Goal: Task Accomplishment & Management: Complete application form

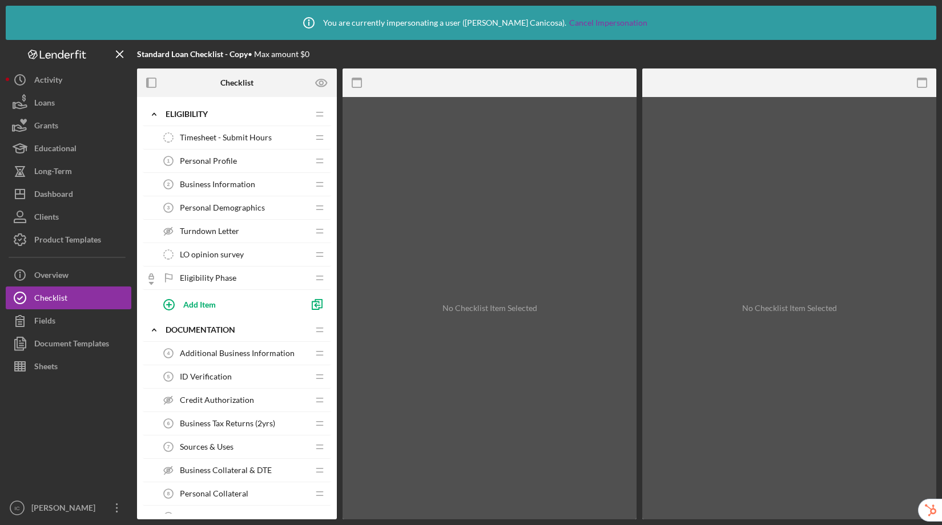
click at [232, 160] on span "Personal Profile" at bounding box center [208, 160] width 57 height 9
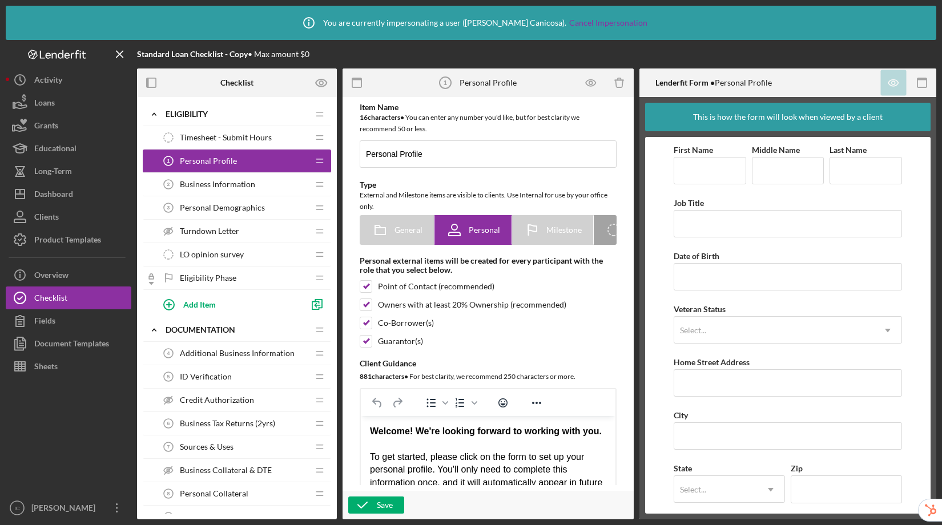
click at [214, 184] on span "Business Information" at bounding box center [217, 184] width 75 height 9
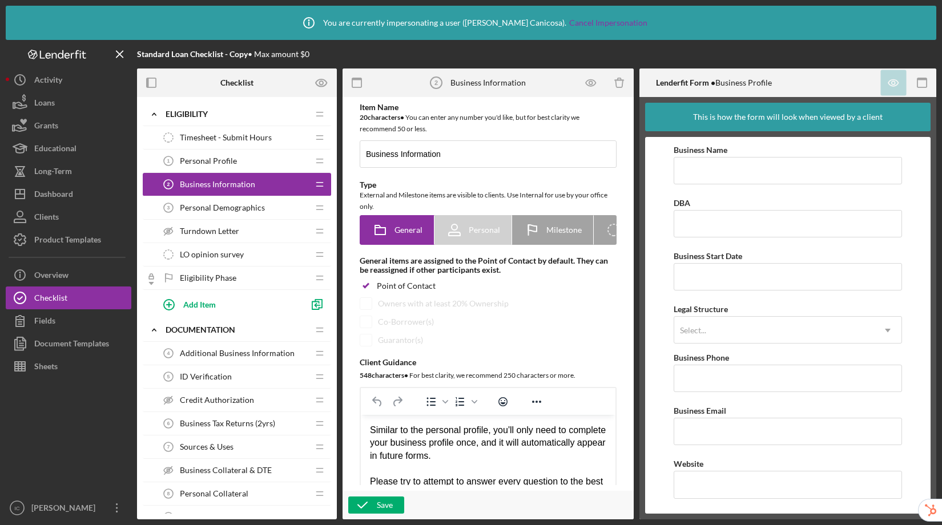
click at [224, 210] on span "Personal Demographics" at bounding box center [222, 207] width 85 height 9
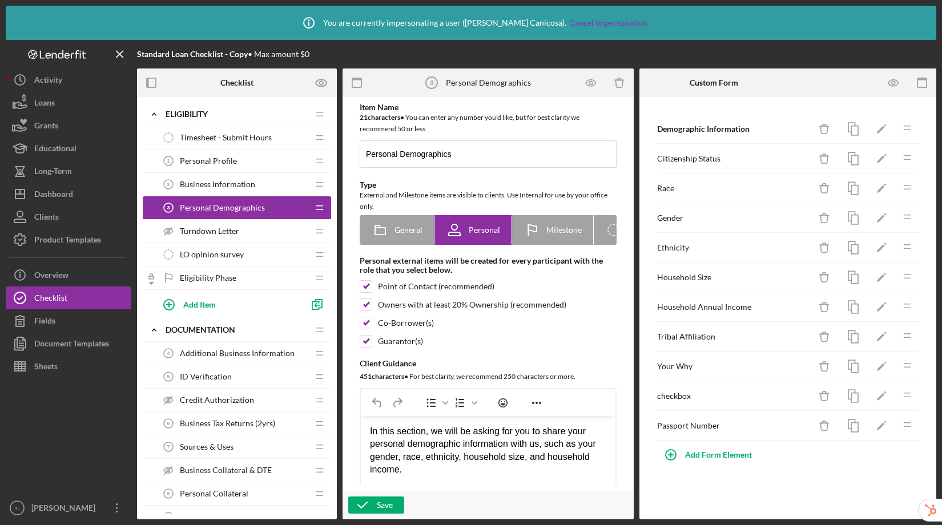
click at [222, 248] on div "LO opinion survey LO opinion survey" at bounding box center [232, 254] width 151 height 23
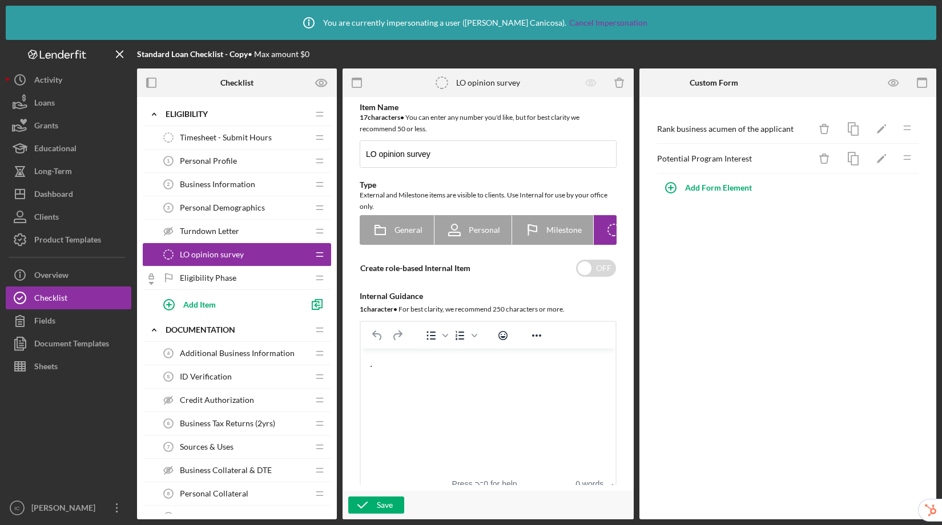
click at [230, 278] on span "Eligibility Phase" at bounding box center [208, 278] width 57 height 9
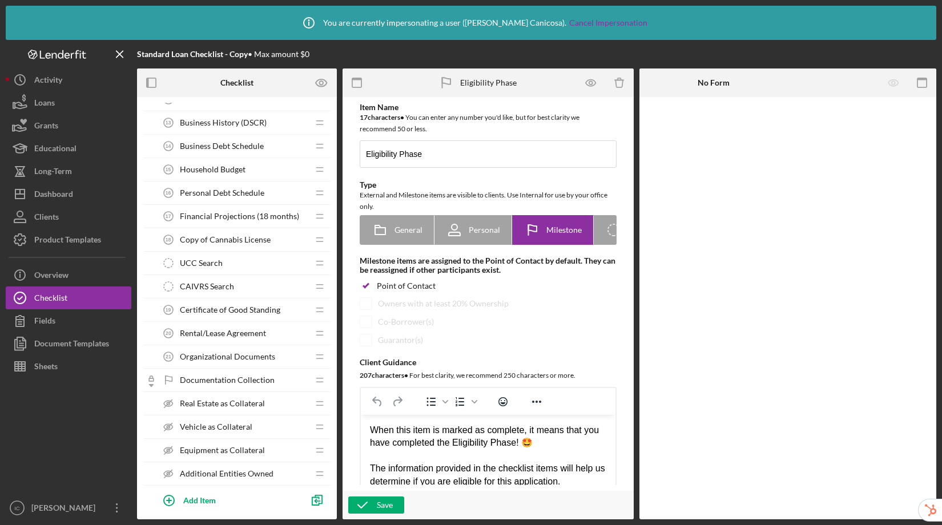
scroll to position [954, 0]
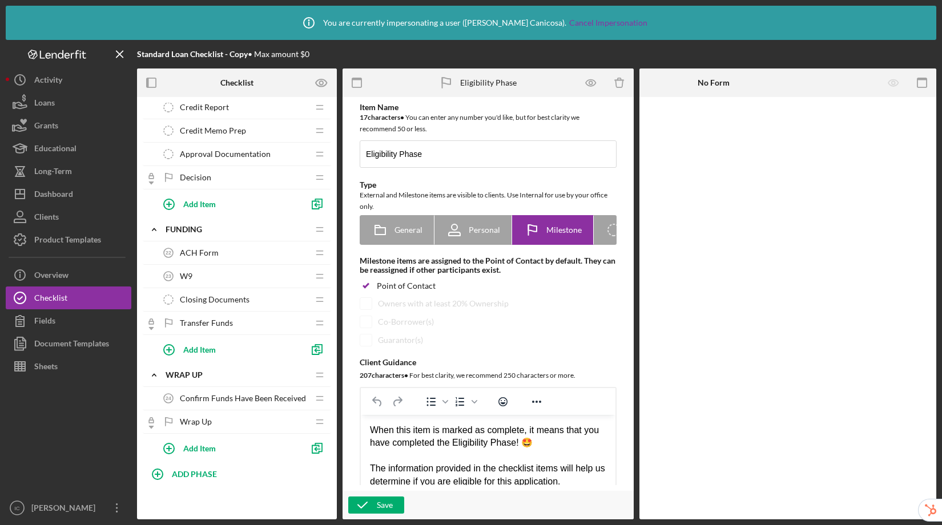
click at [243, 392] on div "Confirm Funds Have Been Received 24 Confirm Funds Have Been Received" at bounding box center [232, 398] width 151 height 23
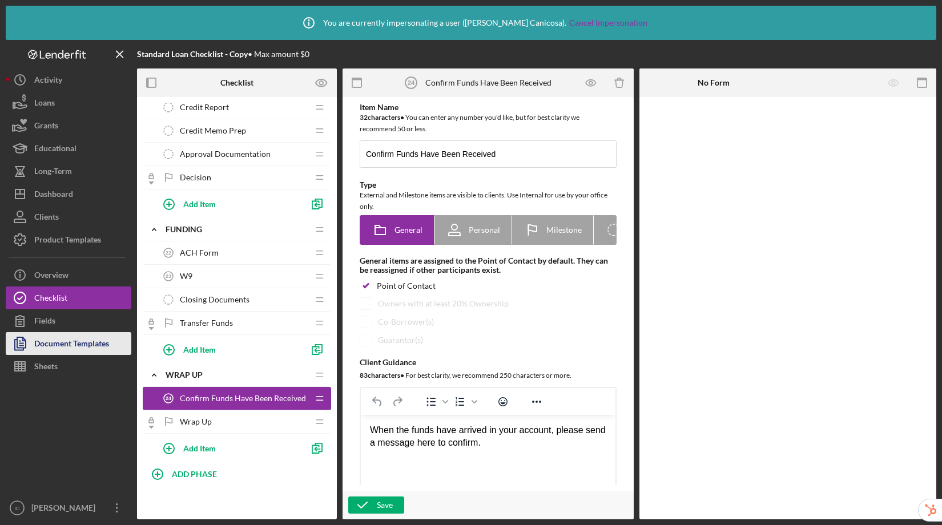
click at [111, 353] on button "Document Templates" at bounding box center [69, 343] width 126 height 23
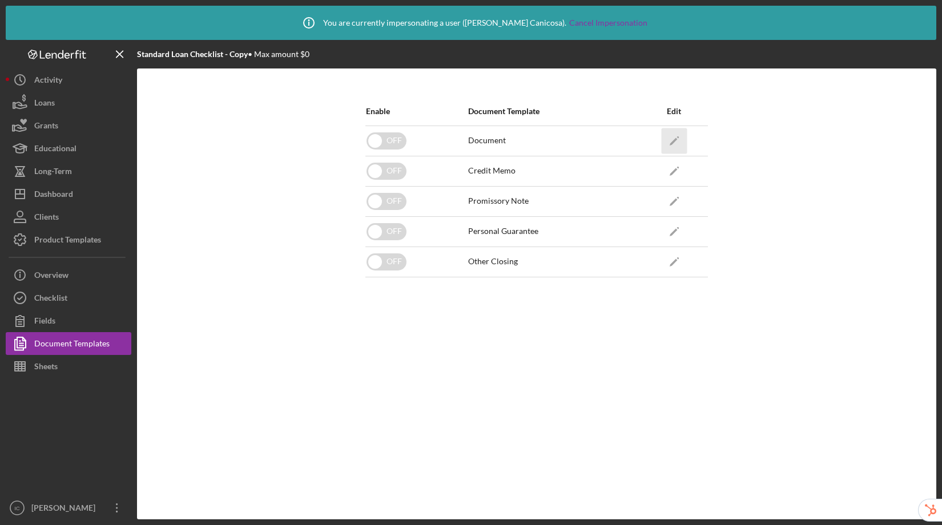
click at [672, 135] on icon "Icon/Edit" at bounding box center [674, 141] width 26 height 26
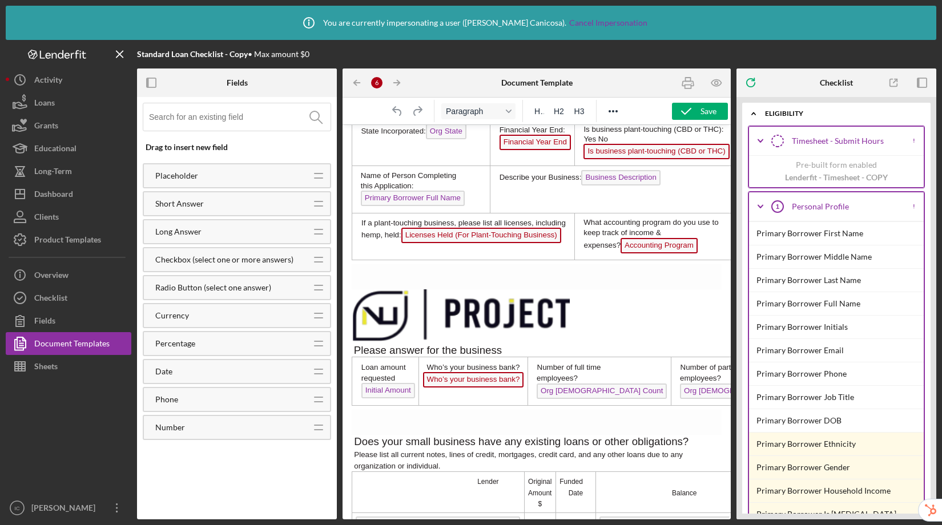
scroll to position [533, 0]
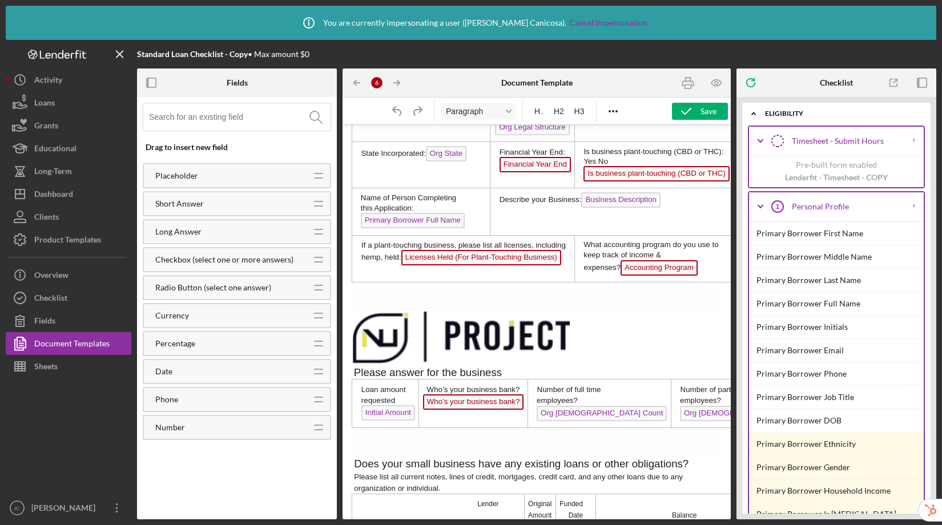
click at [529, 159] on span "Financial Year End" at bounding box center [535, 164] width 71 height 15
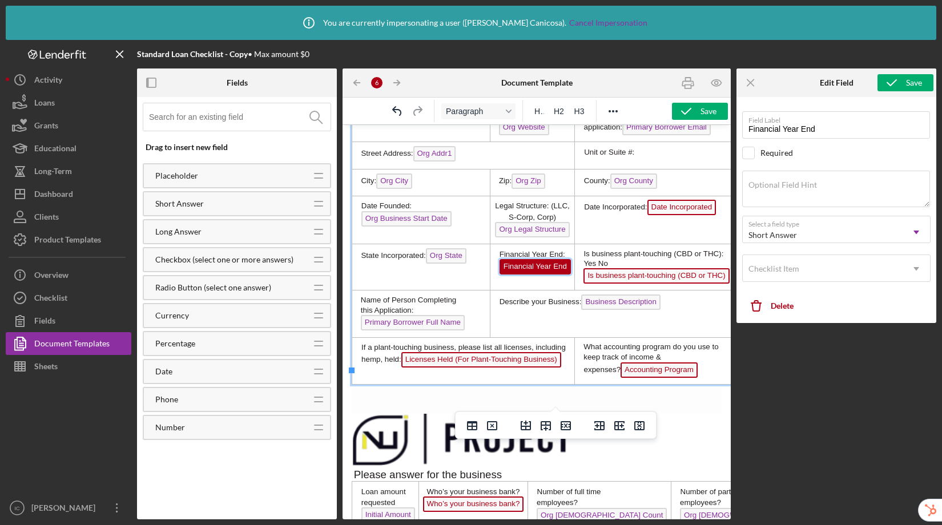
scroll to position [586, 0]
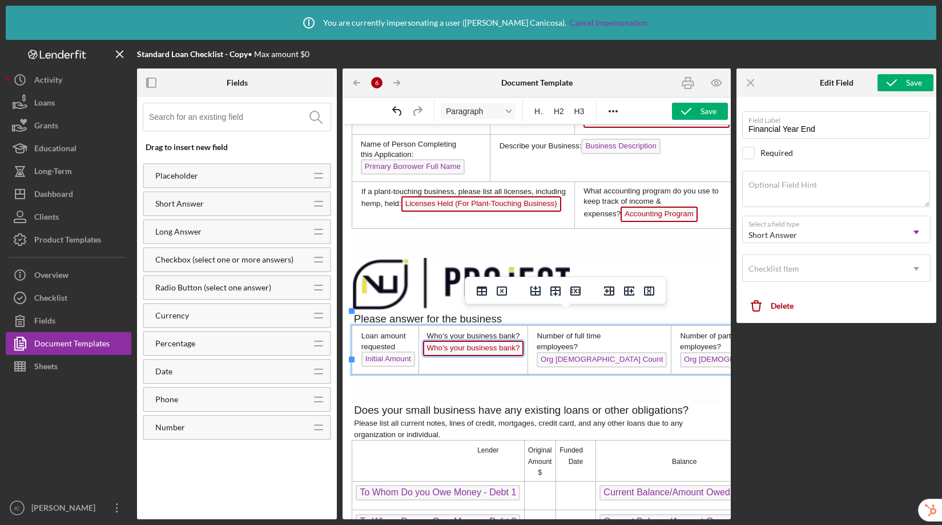
click at [485, 341] on span "Who’s your business bank?" at bounding box center [473, 348] width 101 height 15
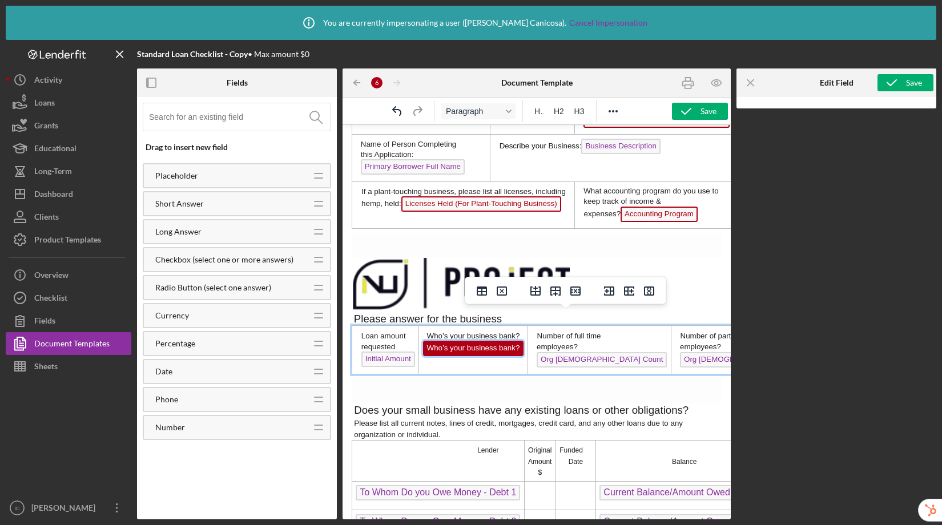
scroll to position [602, 0]
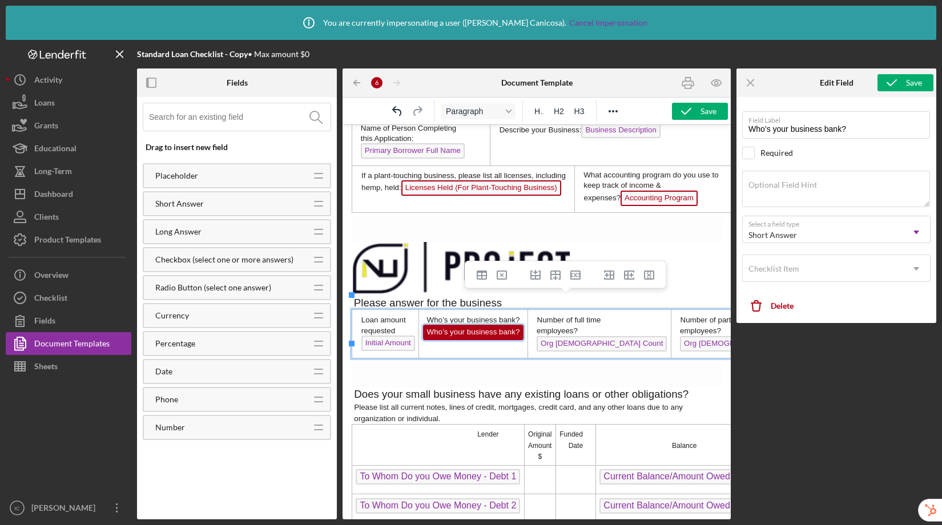
click at [693, 242] on p "Rich Text Area. Press ALT-0 for help." at bounding box center [537, 269] width 370 height 55
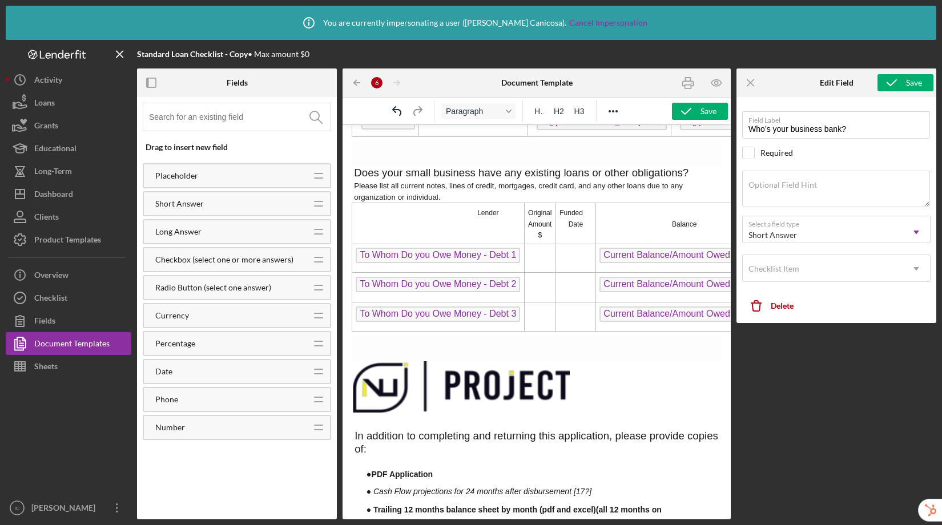
scroll to position [852, 0]
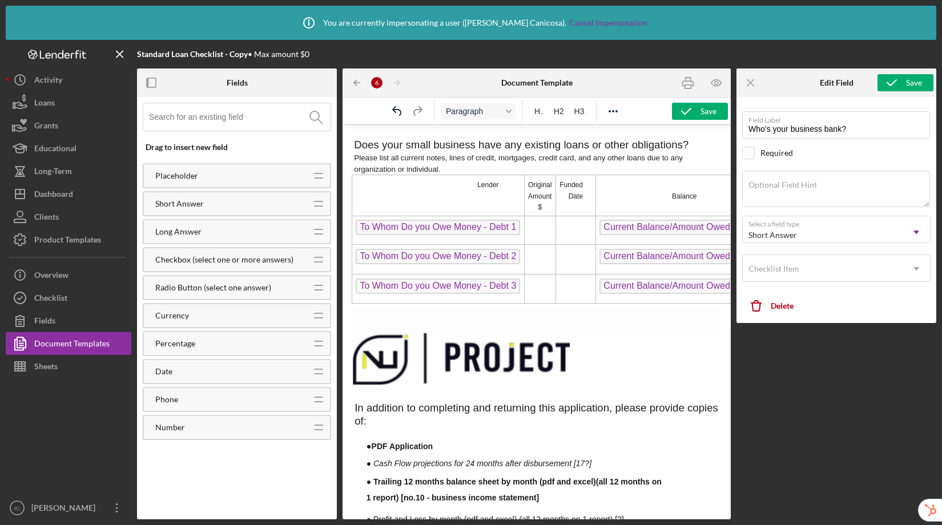
click at [538, 224] on td "Rich Text Area. Press ALT-0 for help." at bounding box center [539, 230] width 31 height 29
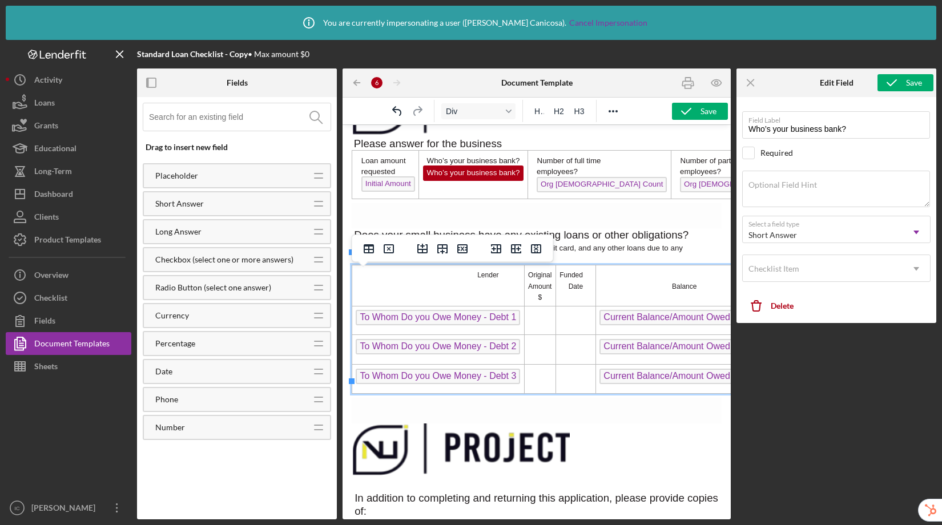
scroll to position [745, 0]
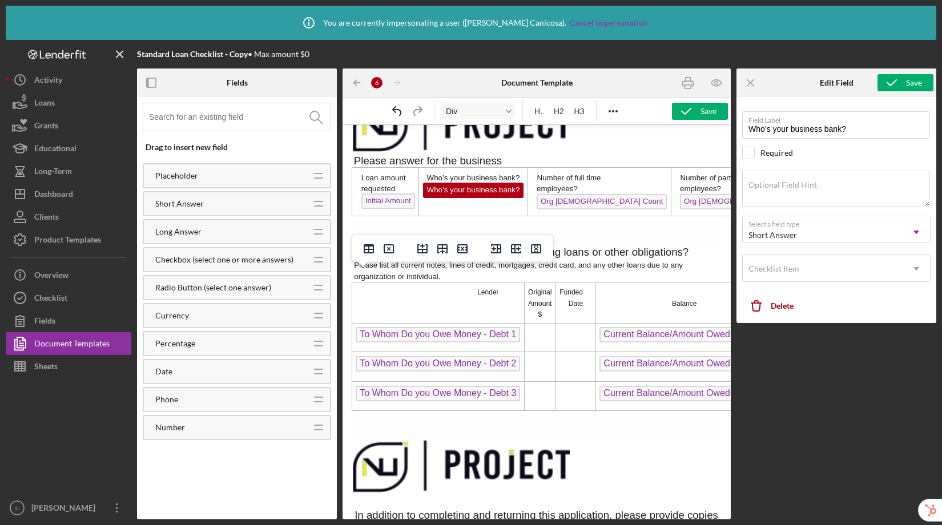
click at [639, 246] on p "Does your small business have any existing loans or other obligations? Please l…" at bounding box center [522, 264] width 341 height 37
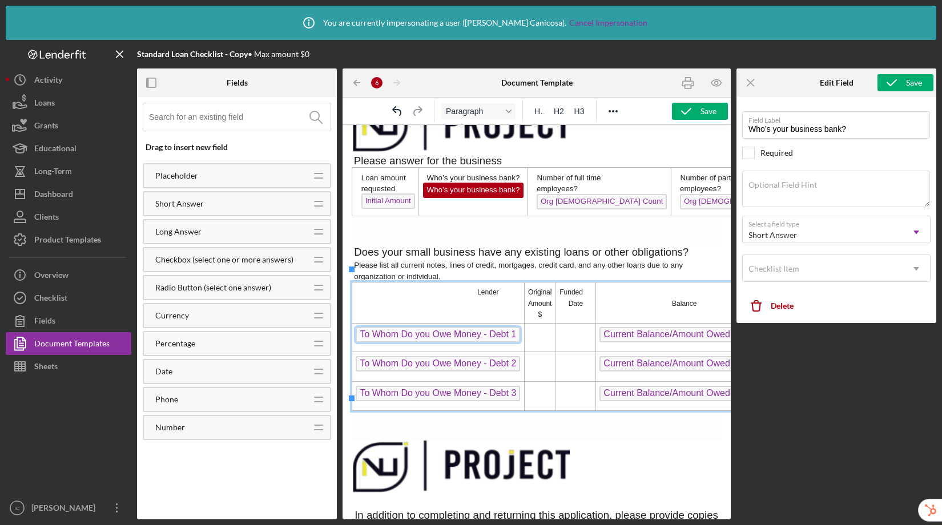
click at [470, 327] on span "To Whom Do you Owe Money - Debt 1" at bounding box center [438, 334] width 164 height 15
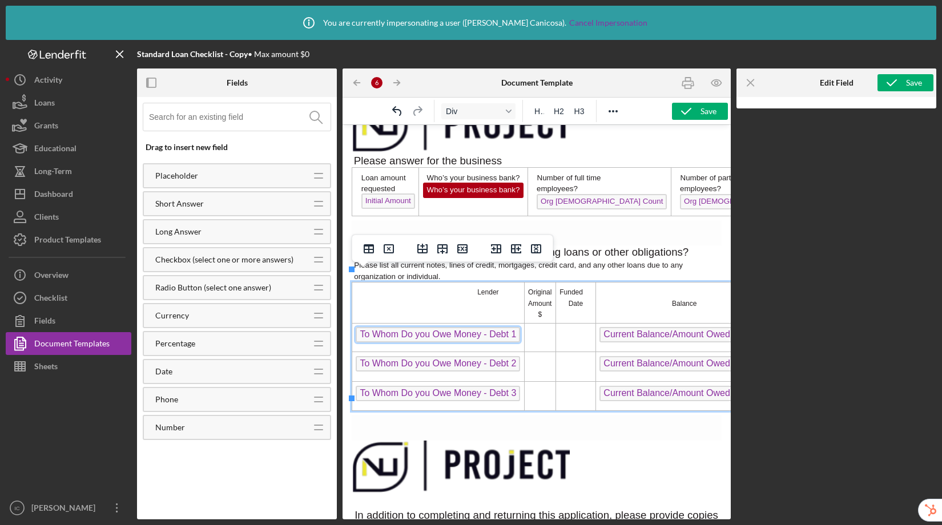
scroll to position [749, 0]
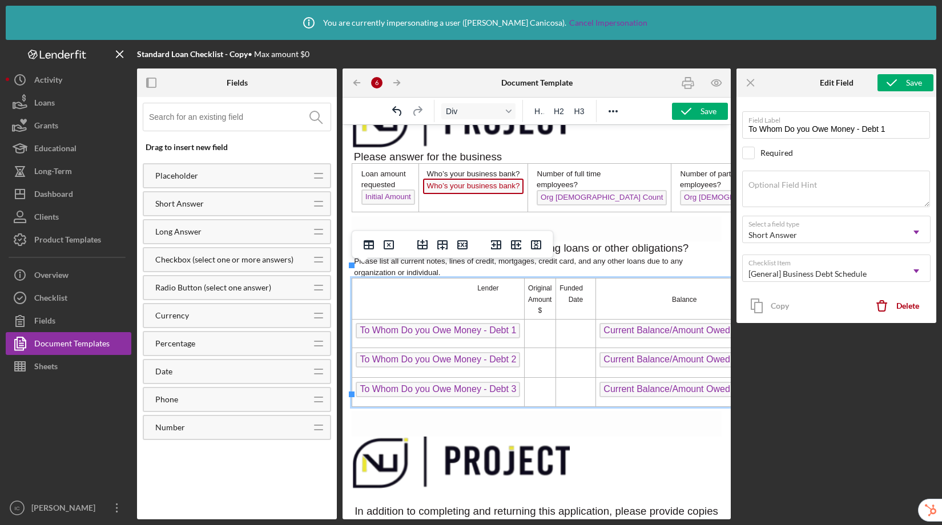
click at [541, 323] on td "Rich Text Area. Press ALT-0 for help." at bounding box center [539, 333] width 31 height 29
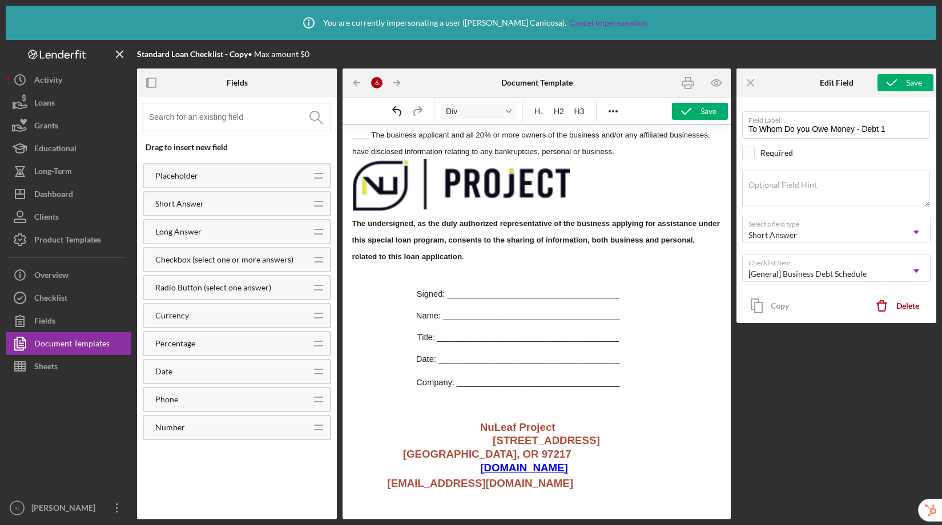
scroll to position [1676, 0]
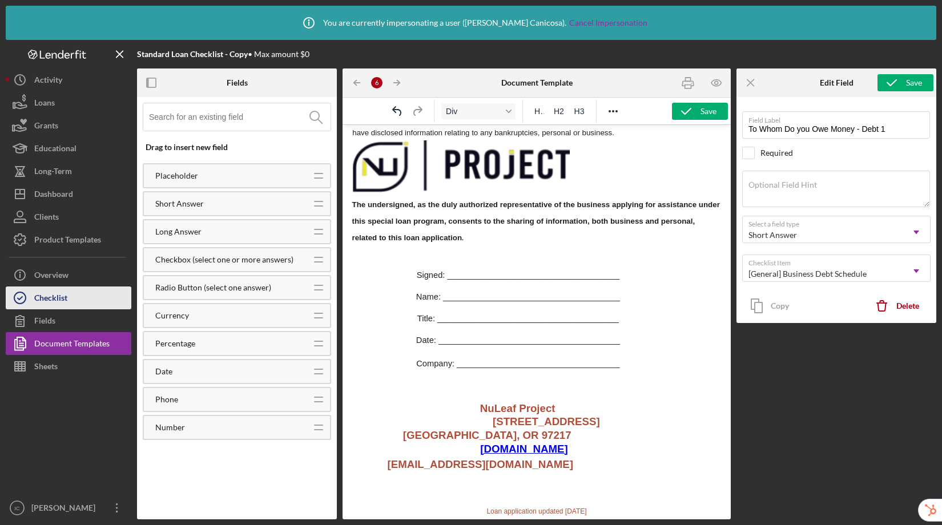
click at [80, 294] on button "Checklist" at bounding box center [69, 298] width 126 height 23
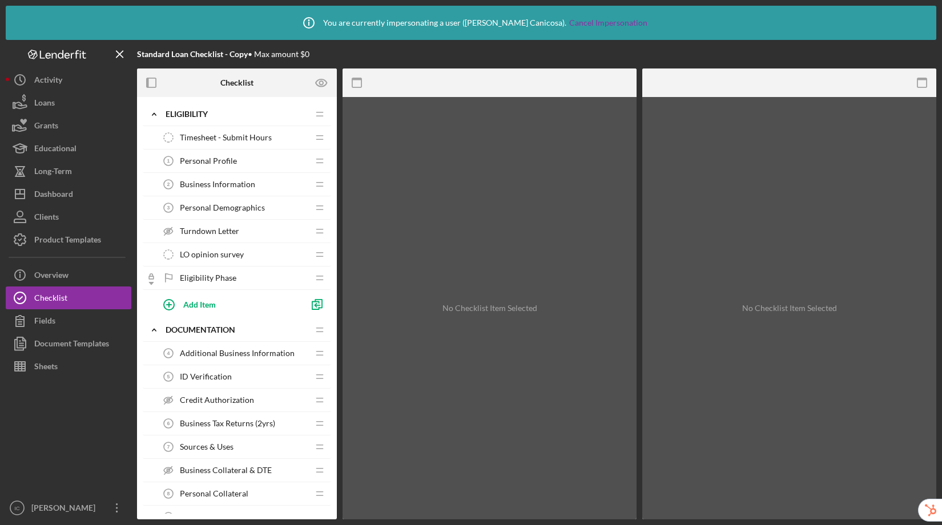
click at [234, 357] on span "Additional Business Information" at bounding box center [237, 353] width 115 height 9
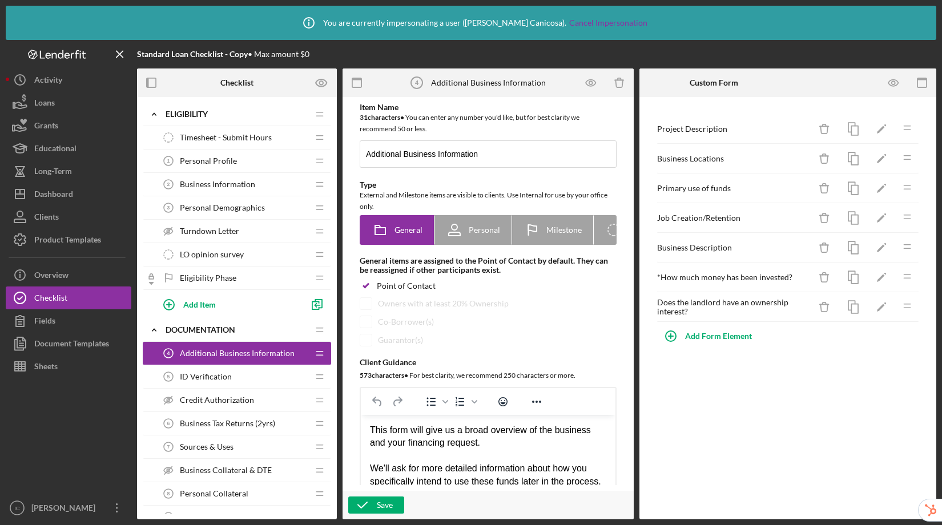
scroll to position [15, 0]
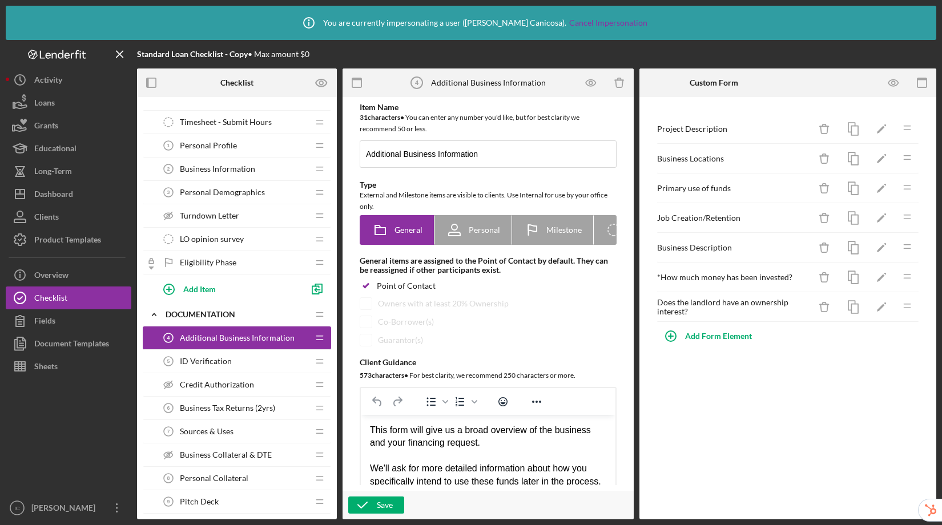
click at [242, 365] on div "ID Verification 5 ID Verification" at bounding box center [232, 361] width 151 height 23
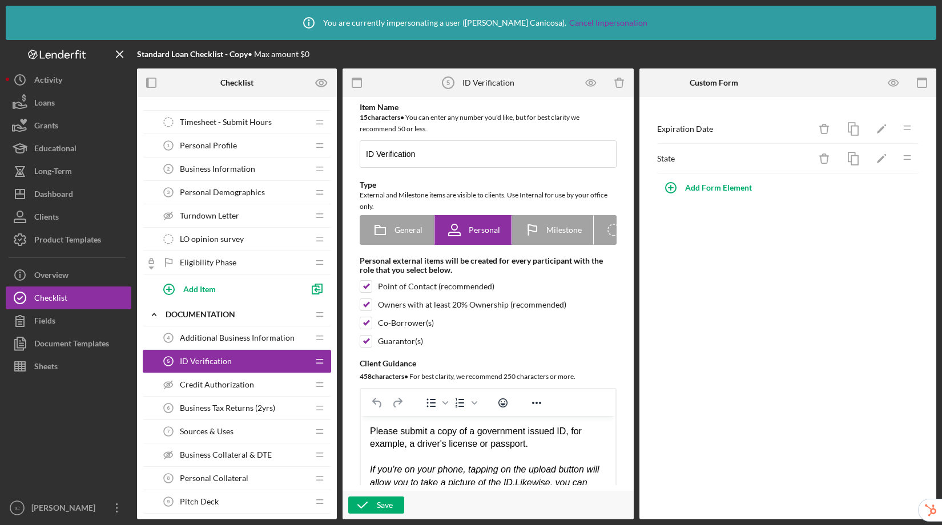
click at [250, 381] on span "Credit Authorization" at bounding box center [217, 384] width 74 height 9
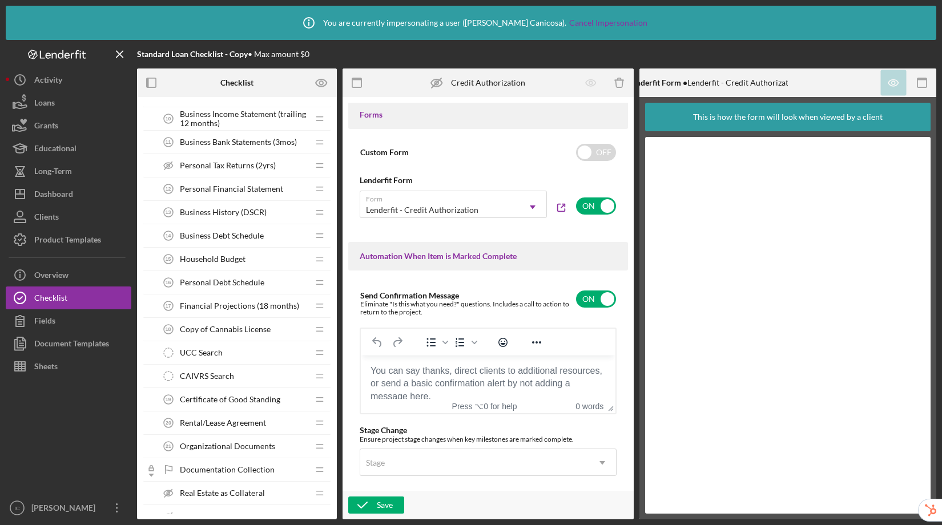
scroll to position [444, 0]
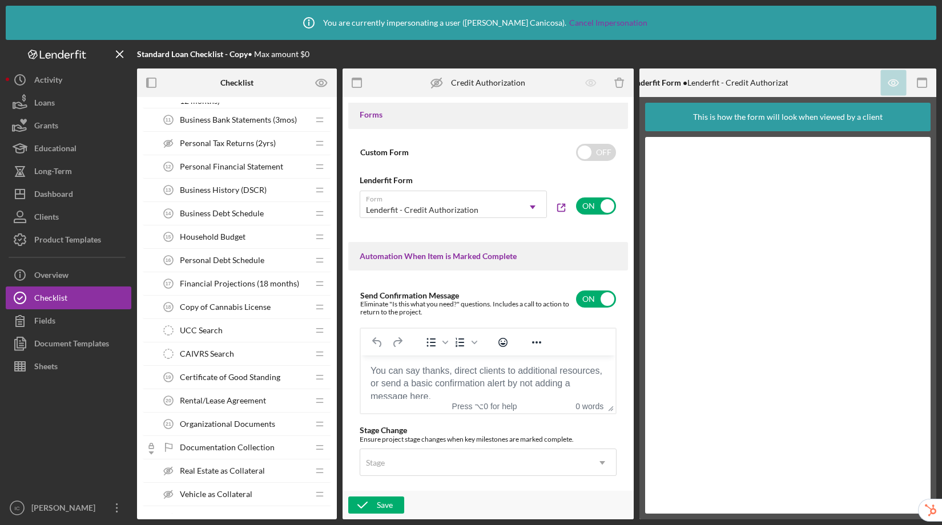
click at [231, 380] on span "Certificate of Good Standing" at bounding box center [230, 377] width 100 height 9
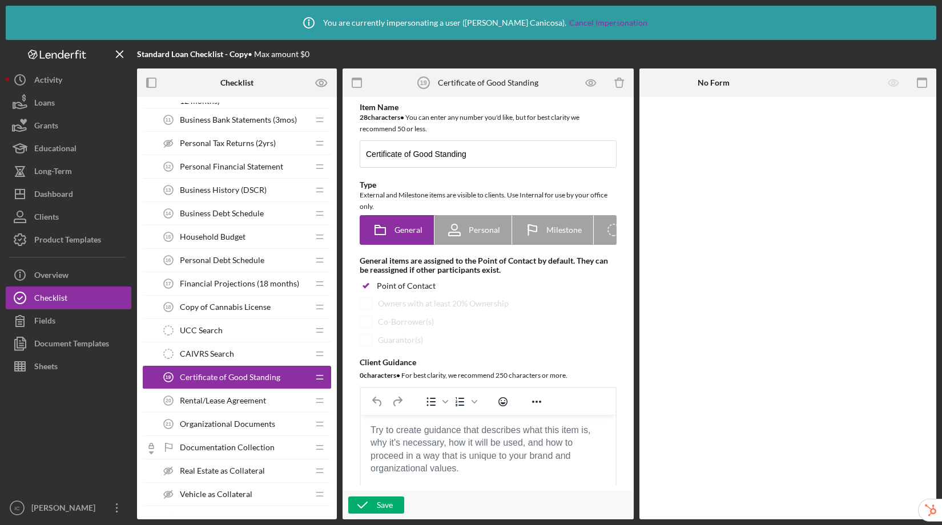
click at [229, 399] on span "Rental/Lease Agreement" at bounding box center [223, 400] width 86 height 9
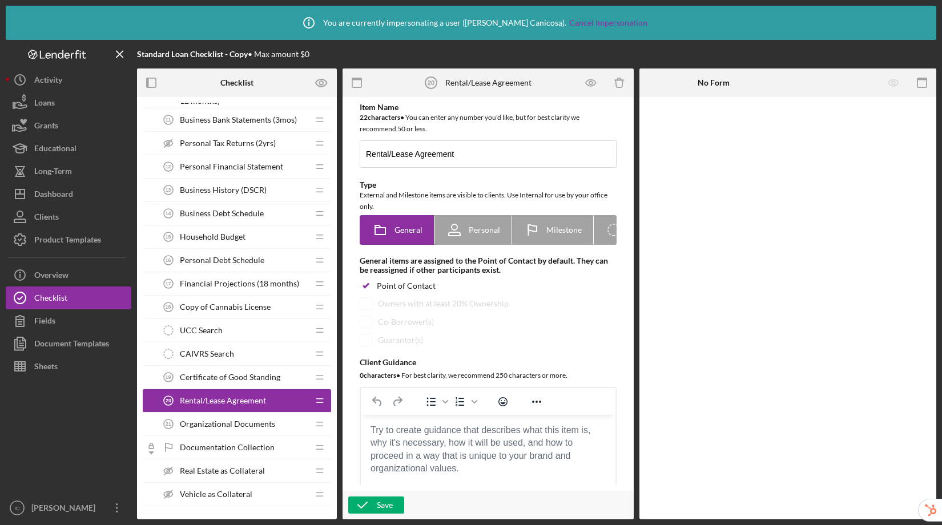
click at [226, 421] on span "Organizational Documents" at bounding box center [227, 424] width 95 height 9
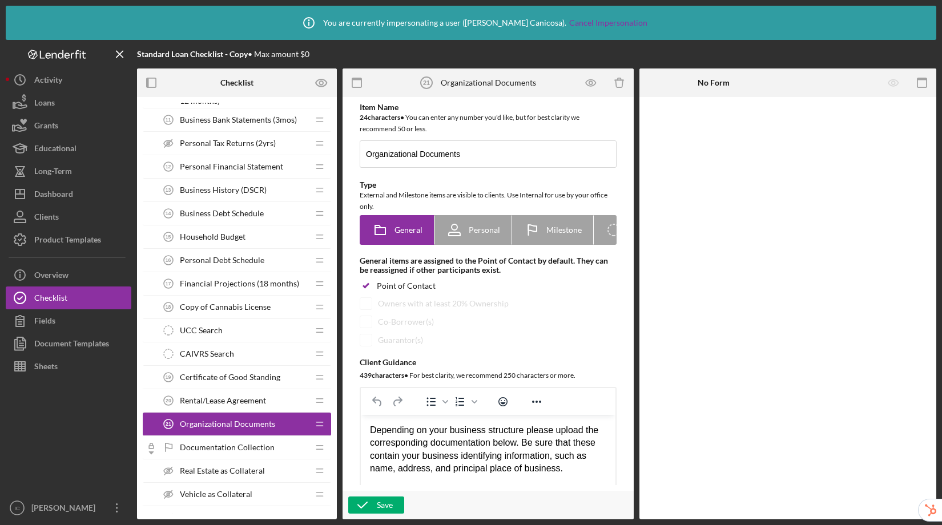
click at [236, 447] on span "Documentation Collection" at bounding box center [227, 447] width 95 height 9
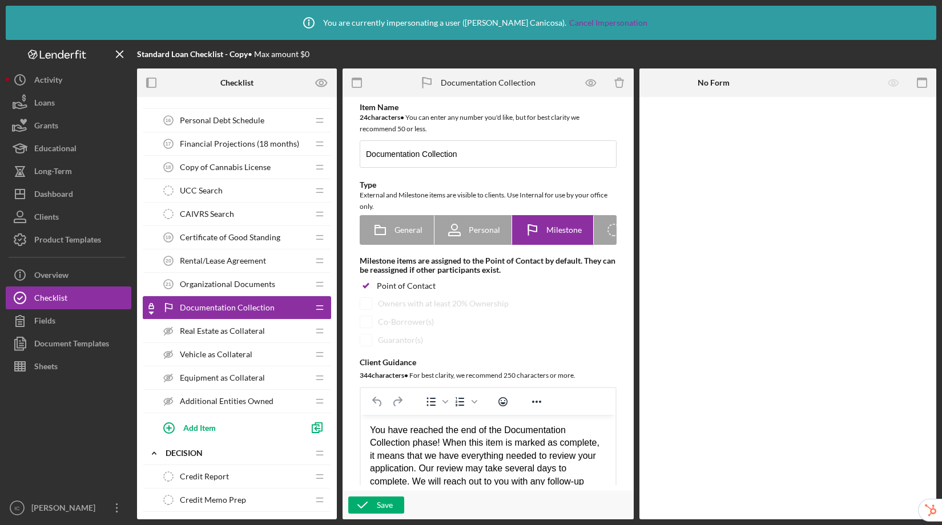
scroll to position [673, 0]
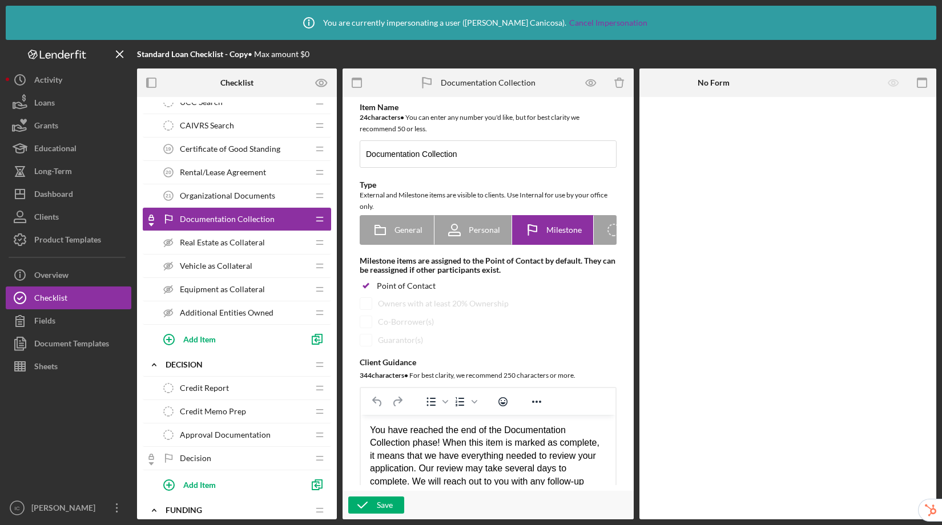
click at [238, 387] on div "Credit Report Credit Report" at bounding box center [232, 388] width 151 height 23
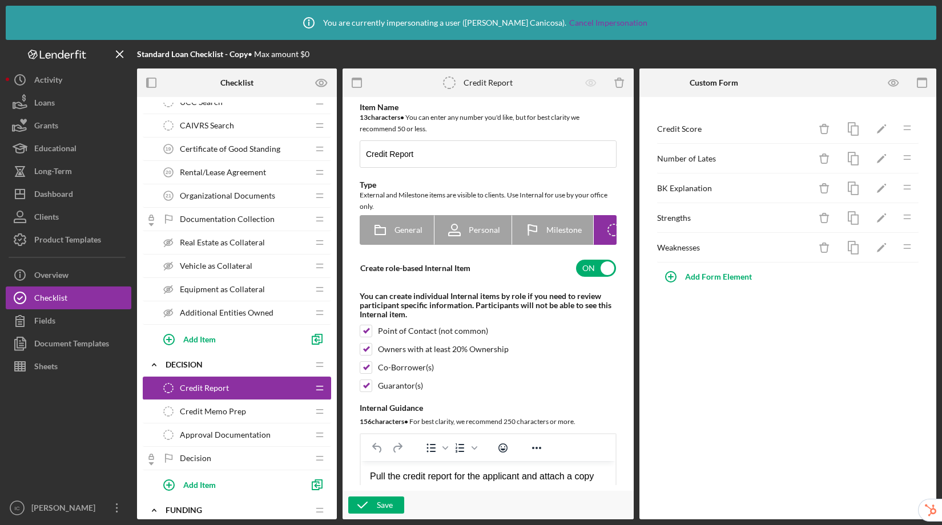
click at [235, 403] on div "Credit Memo Prep Credit Memo Prep" at bounding box center [232, 411] width 151 height 23
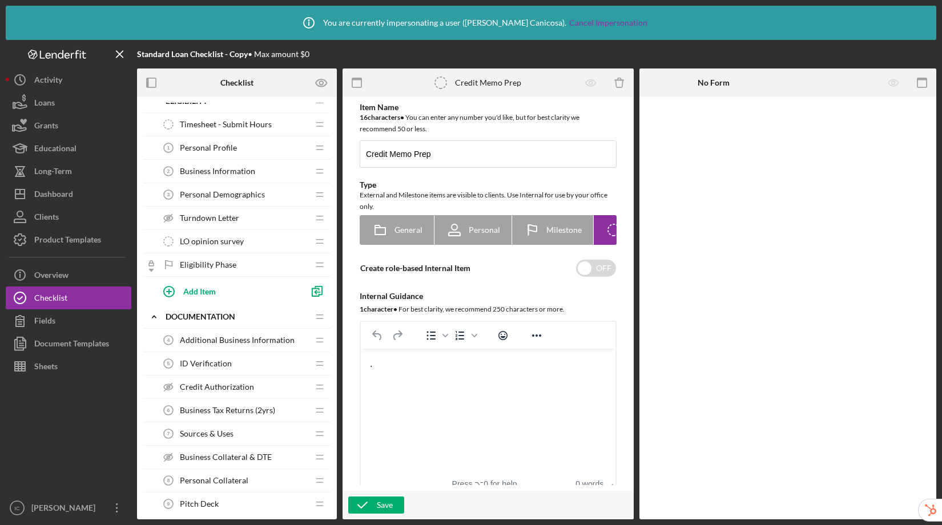
scroll to position [14, 0]
click at [50, 350] on div "Document Templates" at bounding box center [71, 345] width 75 height 26
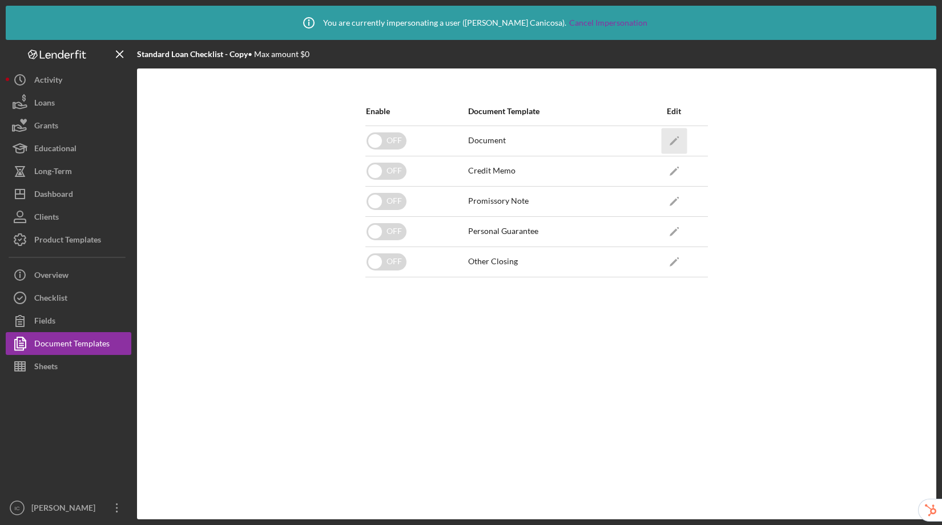
click at [669, 142] on icon "Icon/Edit" at bounding box center [674, 141] width 26 height 26
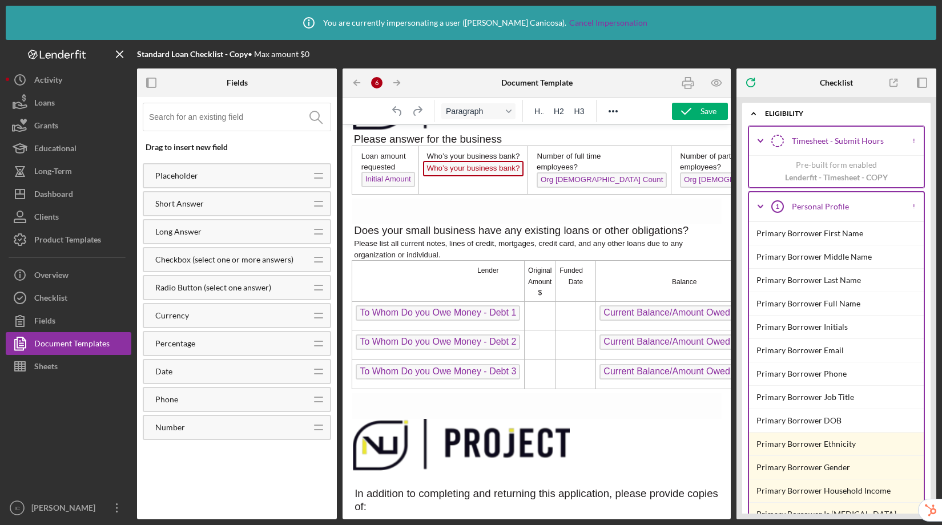
scroll to position [726, 0]
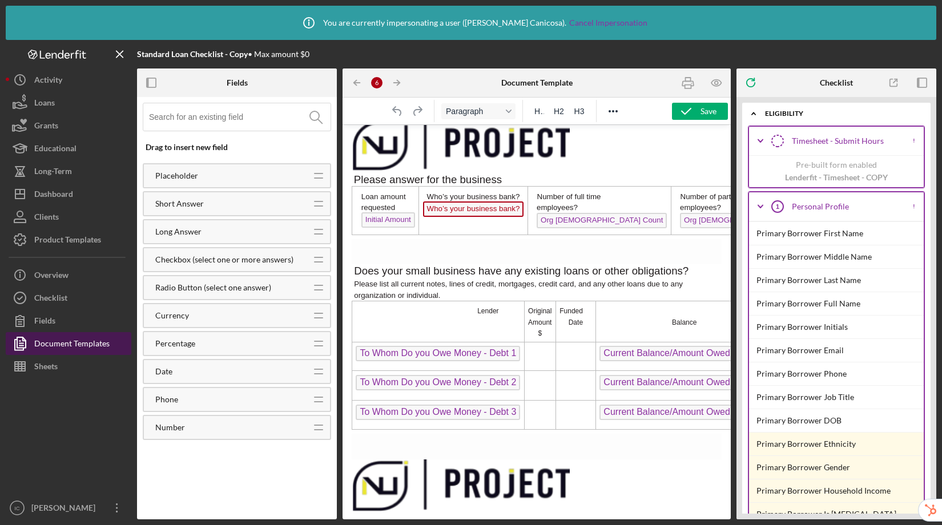
click at [67, 349] on div "Document Templates" at bounding box center [71, 345] width 75 height 26
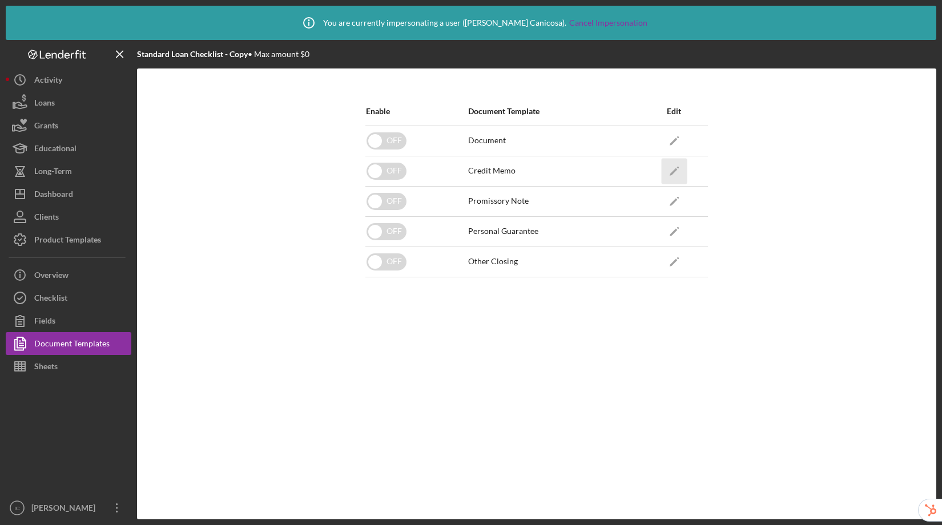
click at [669, 171] on icon "Icon/Edit" at bounding box center [674, 171] width 26 height 26
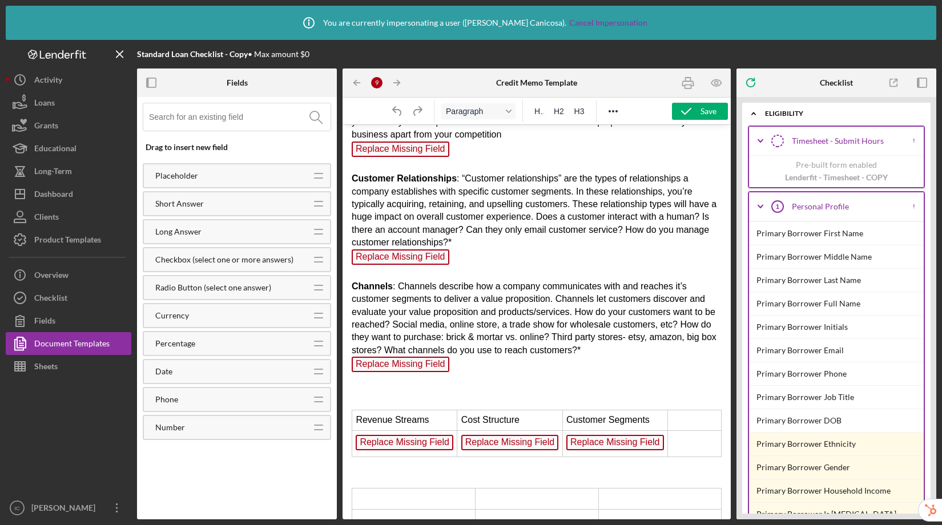
scroll to position [619, 0]
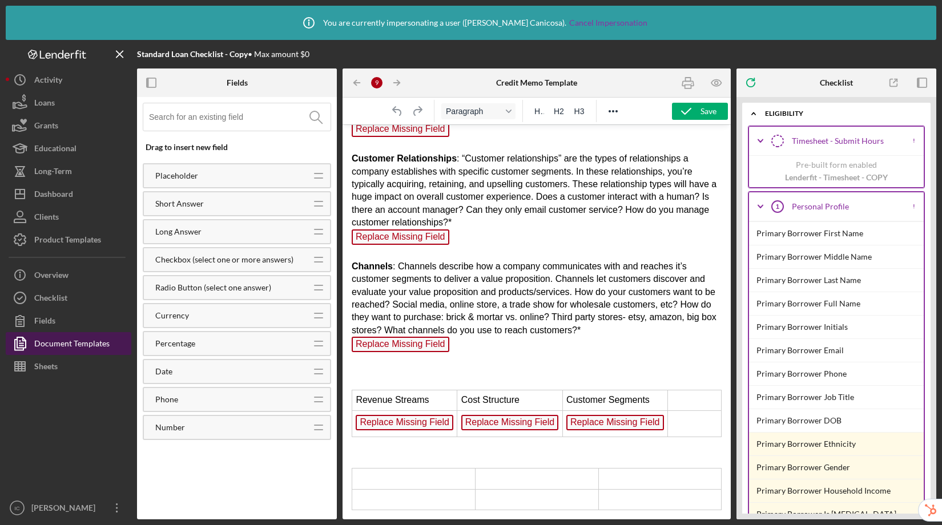
click at [81, 347] on div "Document Templates" at bounding box center [71, 345] width 75 height 26
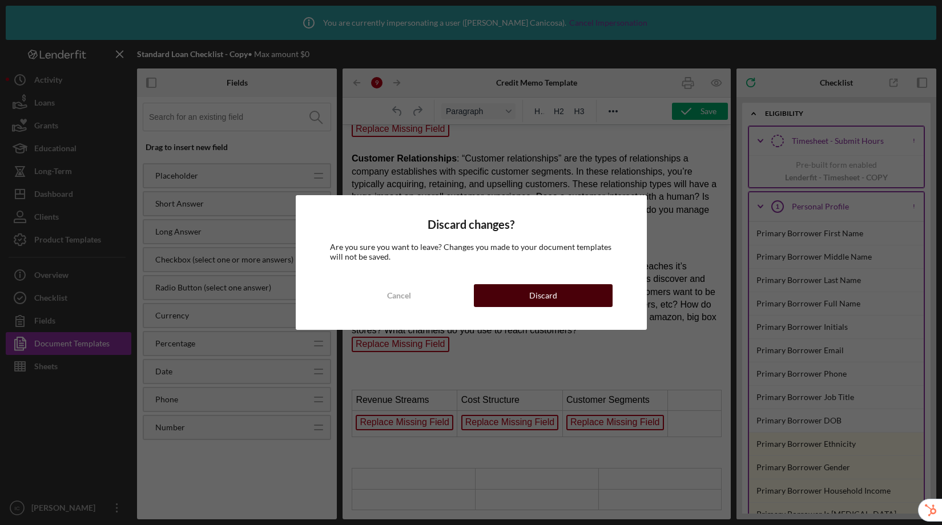
click at [557, 293] on button "Discard" at bounding box center [543, 295] width 139 height 23
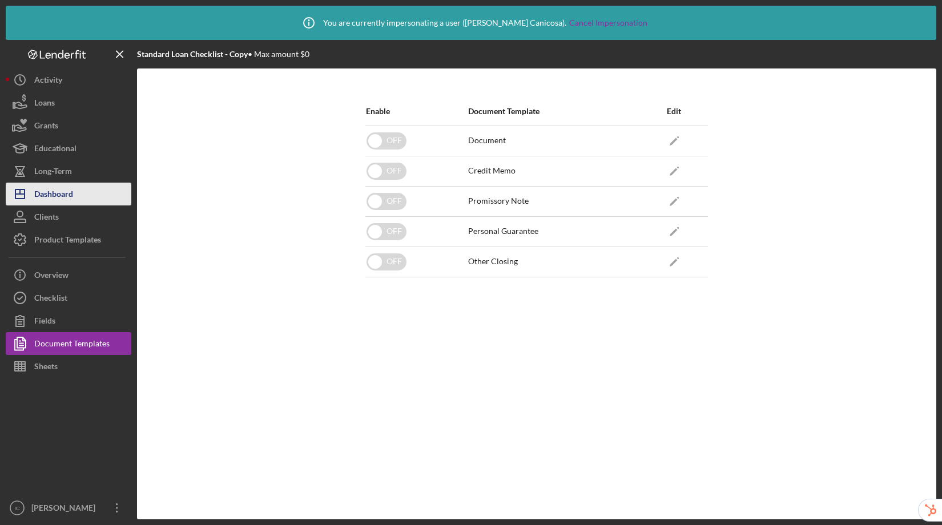
click at [72, 198] on div "Dashboard" at bounding box center [53, 196] width 39 height 26
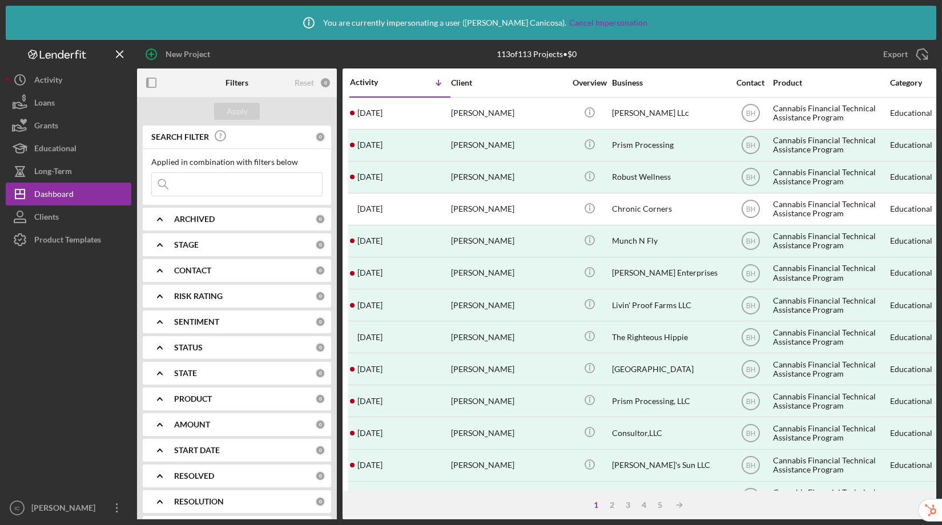
click at [70, 251] on div at bounding box center [69, 374] width 126 height 246
click at [73, 244] on div "Product Templates" at bounding box center [67, 241] width 67 height 26
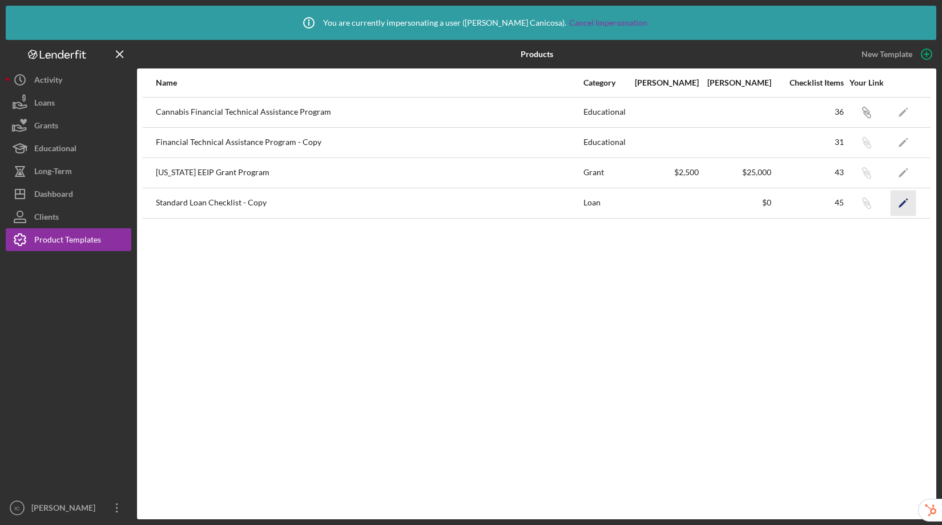
click at [898, 207] on icon "Icon/Edit" at bounding box center [904, 203] width 26 height 26
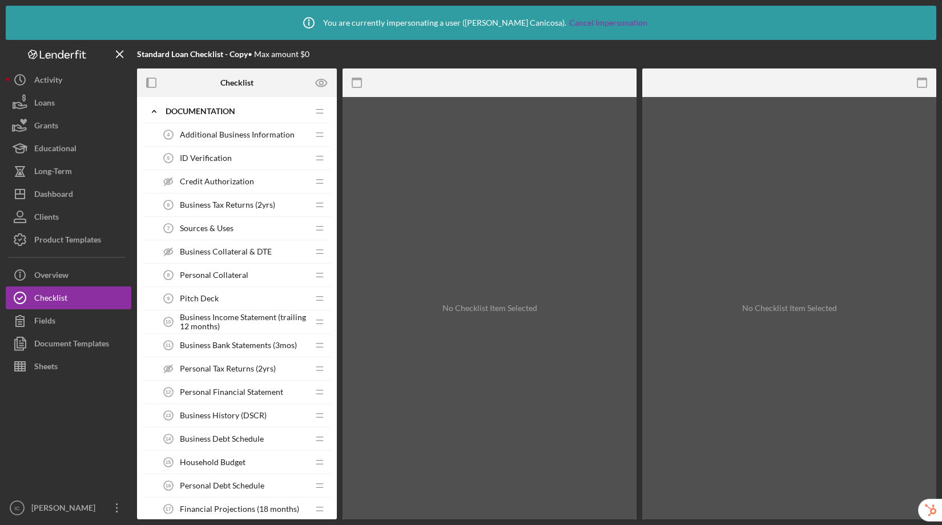
scroll to position [246, 0]
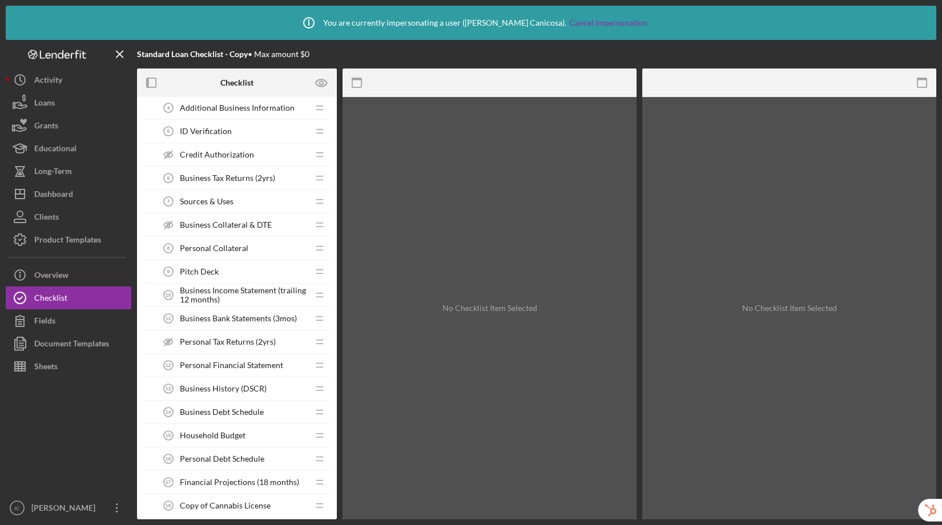
click at [216, 268] on span "Pitch Deck" at bounding box center [199, 271] width 39 height 9
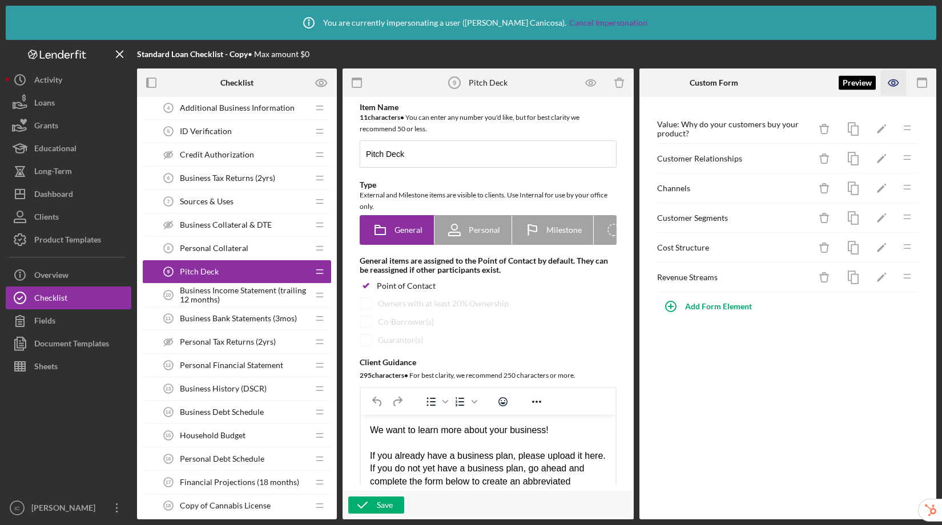
click at [895, 86] on icon "button" at bounding box center [893, 83] width 10 height 6
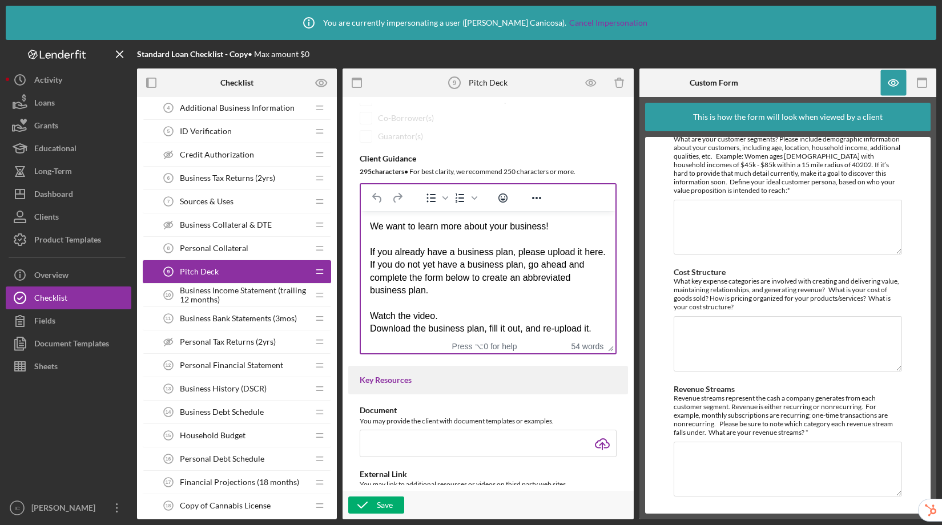
scroll to position [355, 0]
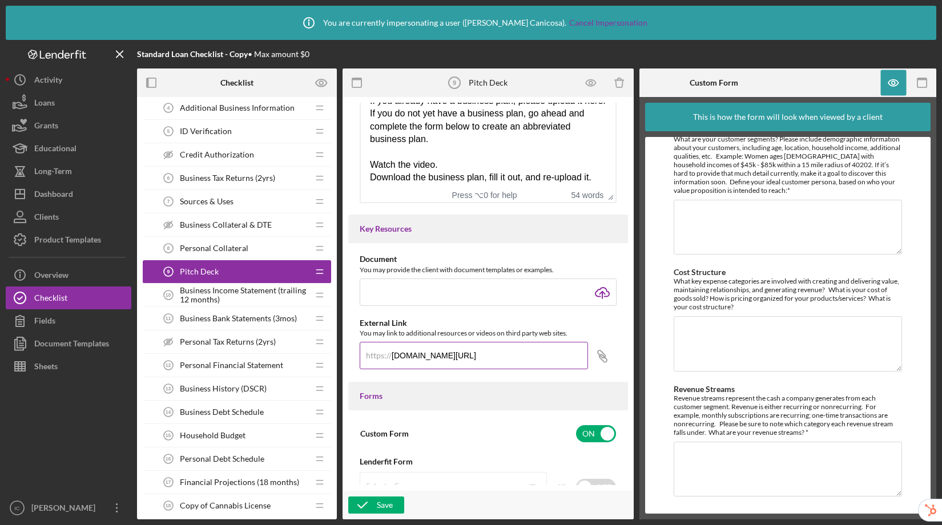
click at [520, 357] on input "[DOMAIN_NAME][URL]" at bounding box center [474, 355] width 228 height 27
click at [599, 360] on icon "Icon/Link" at bounding box center [602, 356] width 29 height 29
click at [243, 297] on span "Business Income Statement (trailing 12 months)" at bounding box center [244, 295] width 128 height 18
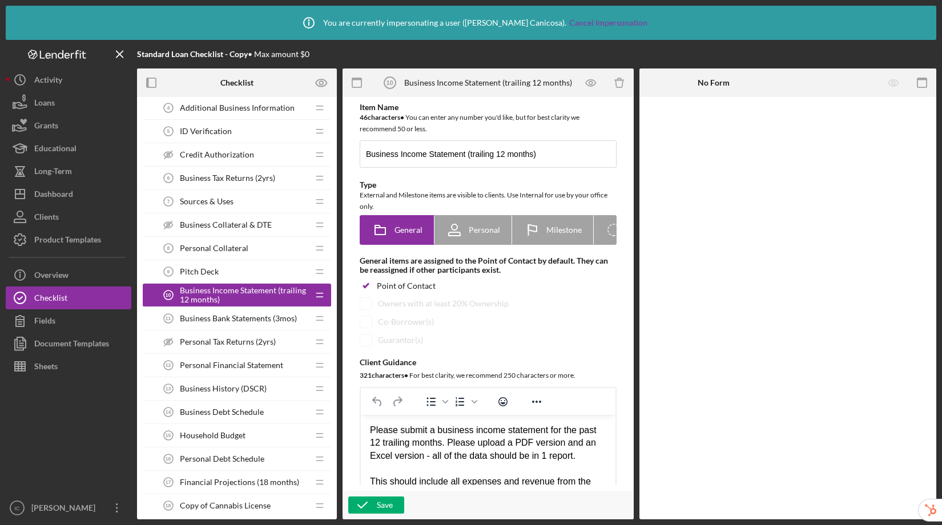
click at [243, 321] on span "Business Bank Statements (3mos)" at bounding box center [238, 318] width 117 height 9
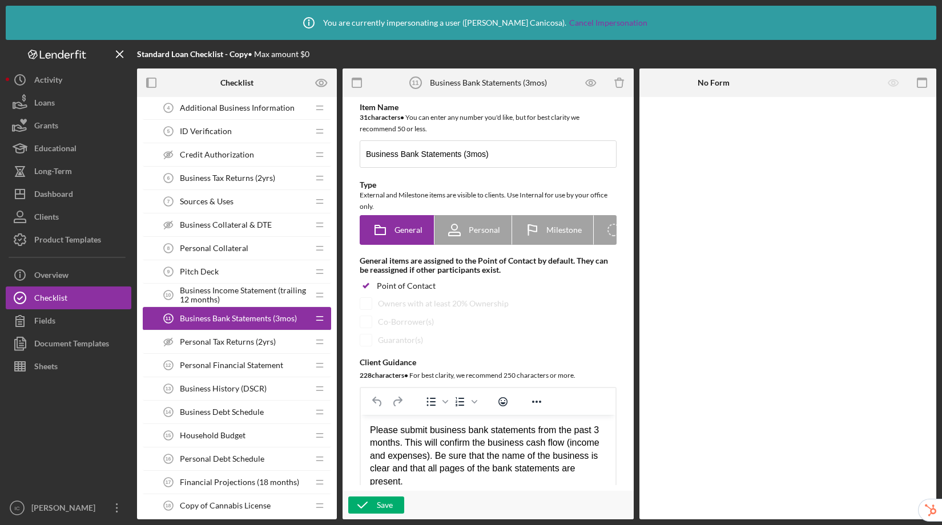
click at [239, 345] on span "Personal Tax Returns (2yrs)" at bounding box center [228, 341] width 96 height 9
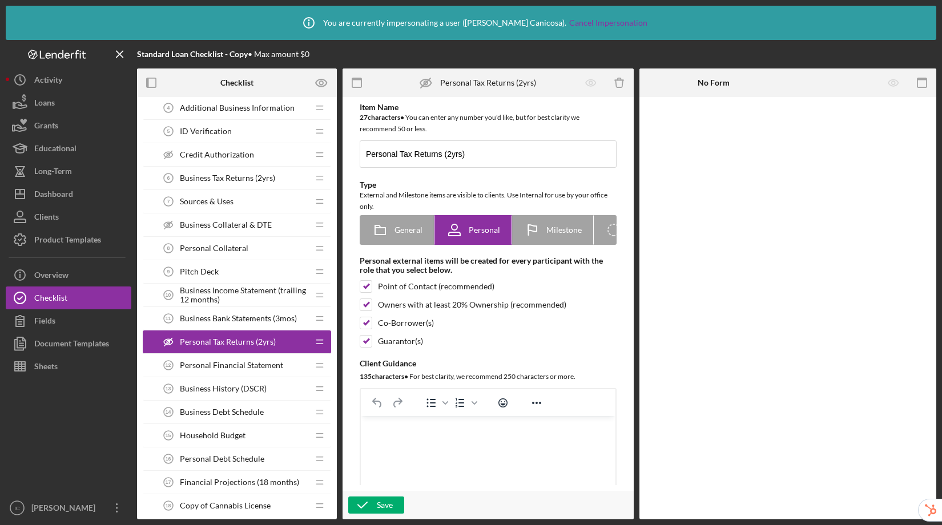
click at [243, 365] on span "Personal Financial Statement" at bounding box center [231, 365] width 103 height 9
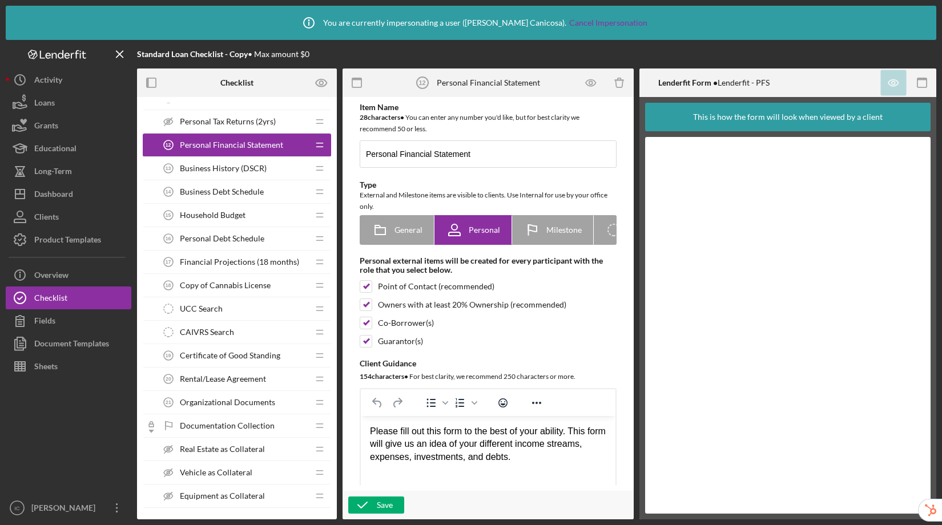
scroll to position [566, 0]
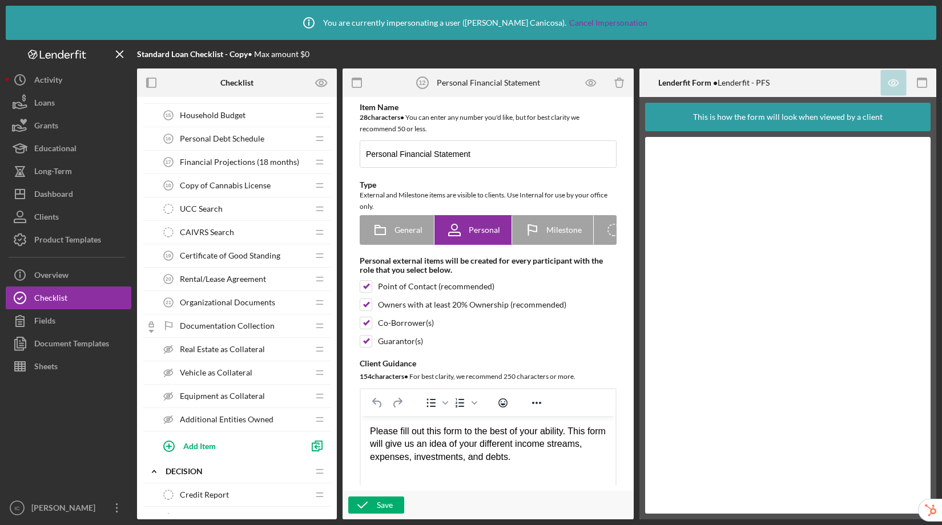
click at [237, 202] on div "UCC Search UCC Search" at bounding box center [232, 209] width 151 height 23
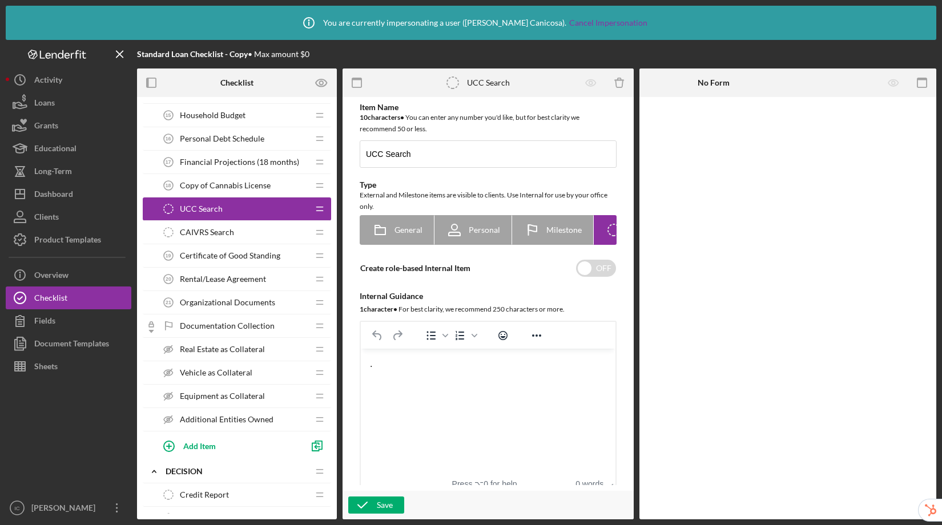
click at [239, 184] on span "Copy of Cannabis License" at bounding box center [225, 185] width 91 height 9
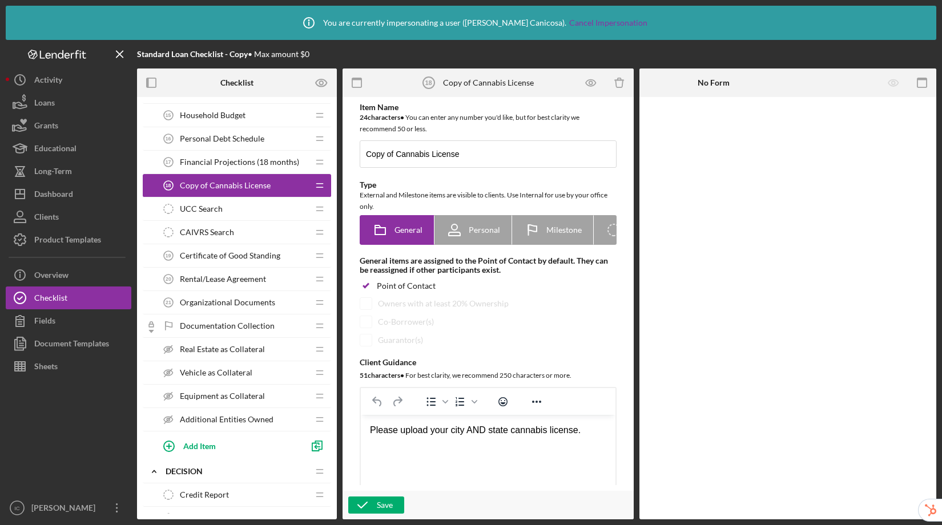
click at [230, 211] on div "UCC Search UCC Search" at bounding box center [232, 209] width 151 height 23
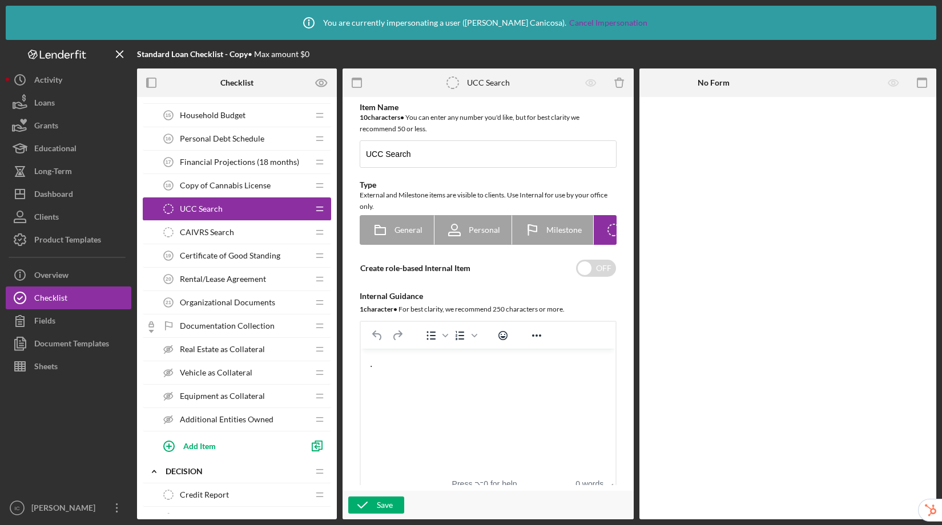
click at [222, 234] on span "CAIVRS Search" at bounding box center [207, 232] width 54 height 9
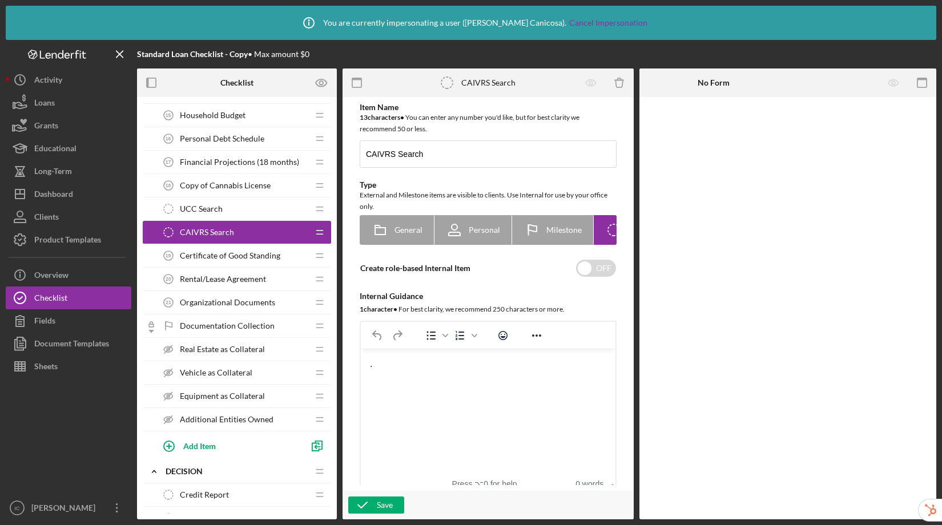
click at [214, 262] on div "Certificate of Good Standing 19 Certificate of Good Standing" at bounding box center [232, 255] width 151 height 23
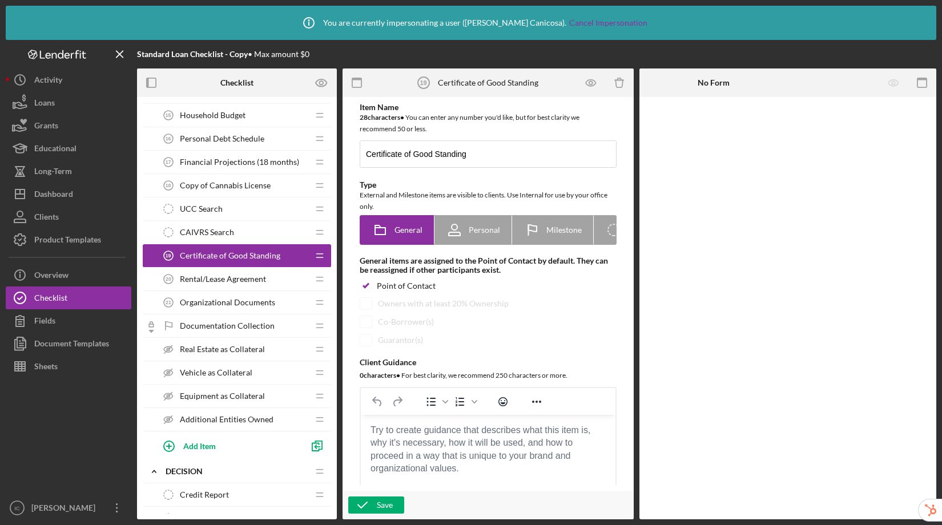
click at [214, 281] on span "Rental/Lease Agreement" at bounding box center [223, 279] width 86 height 9
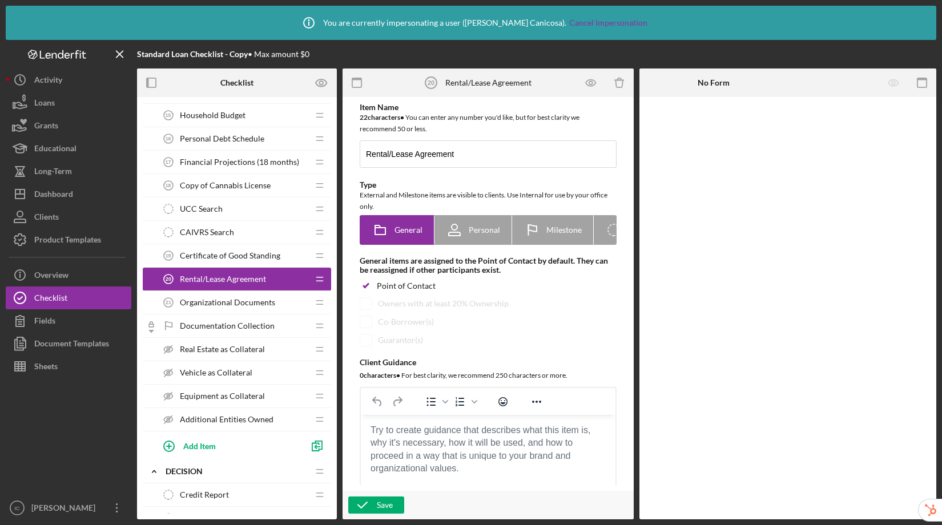
click at [216, 307] on div "Organizational Documents 21 Organizational Documents" at bounding box center [232, 302] width 151 height 23
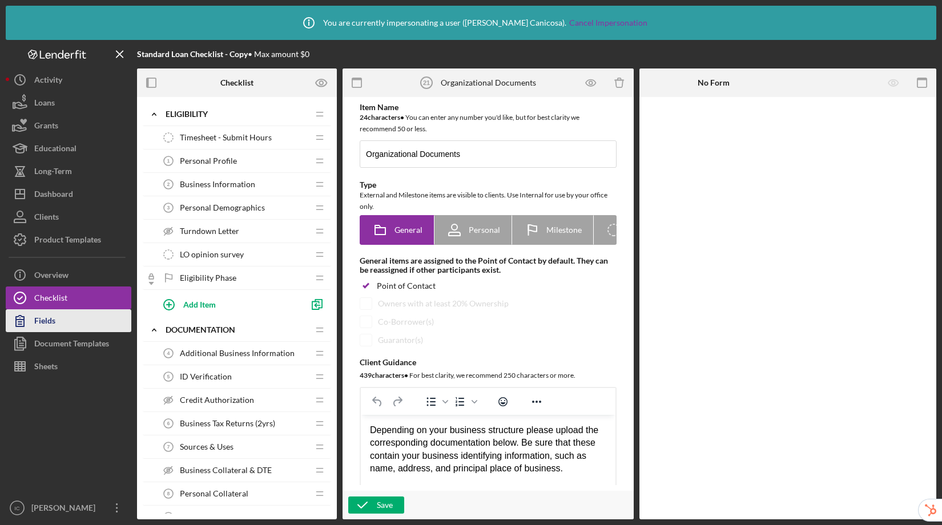
click at [59, 320] on button "Fields" at bounding box center [69, 320] width 126 height 23
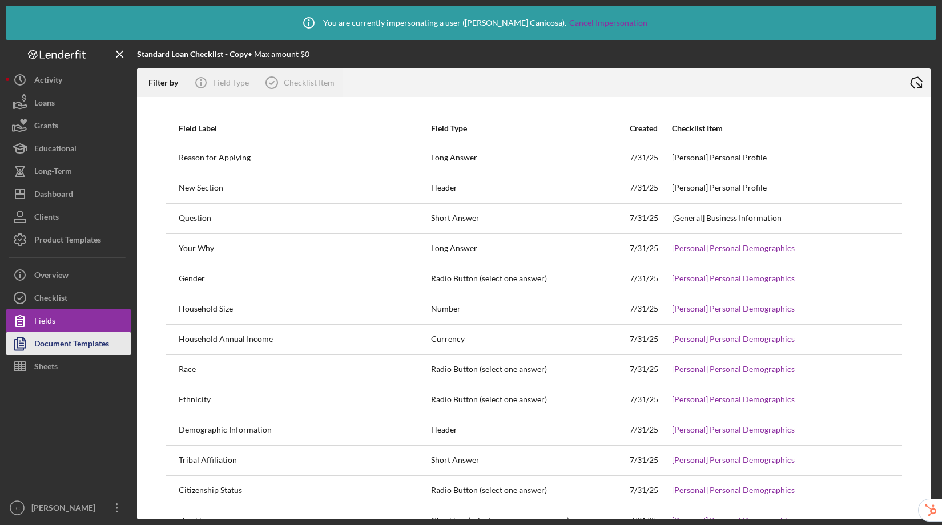
click at [67, 352] on div "Document Templates" at bounding box center [71, 345] width 75 height 26
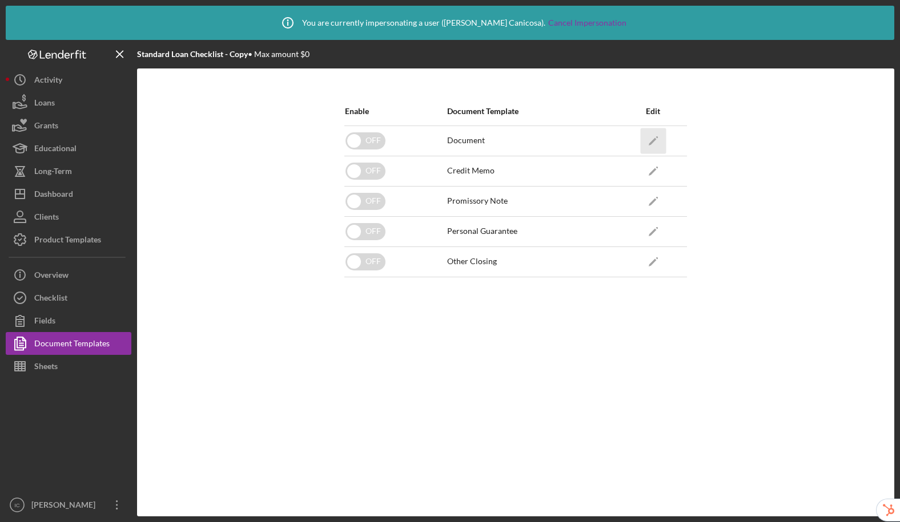
click at [657, 139] on icon "Icon/Edit" at bounding box center [653, 141] width 26 height 26
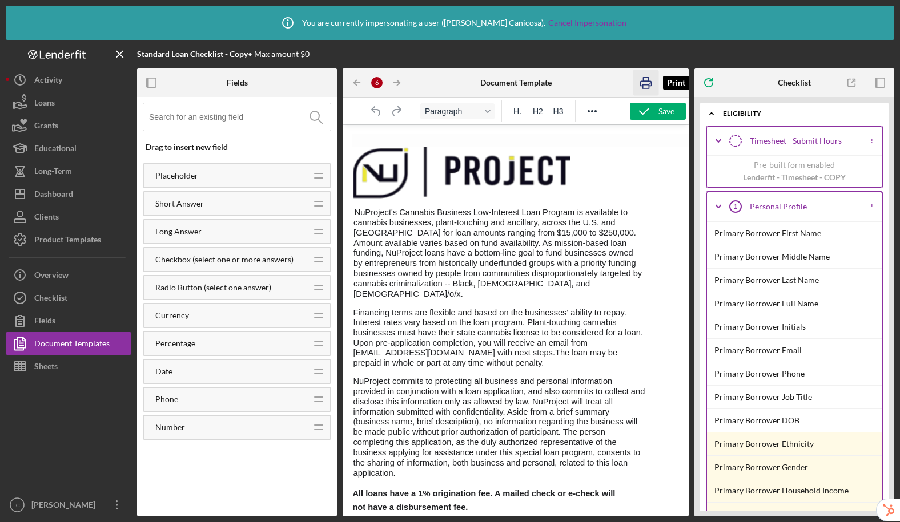
drag, startPoint x: 646, startPoint y: 86, endPoint x: 243, endPoint y: 195, distance: 417.2
click at [646, 86] on icon "button" at bounding box center [646, 83] width 26 height 26
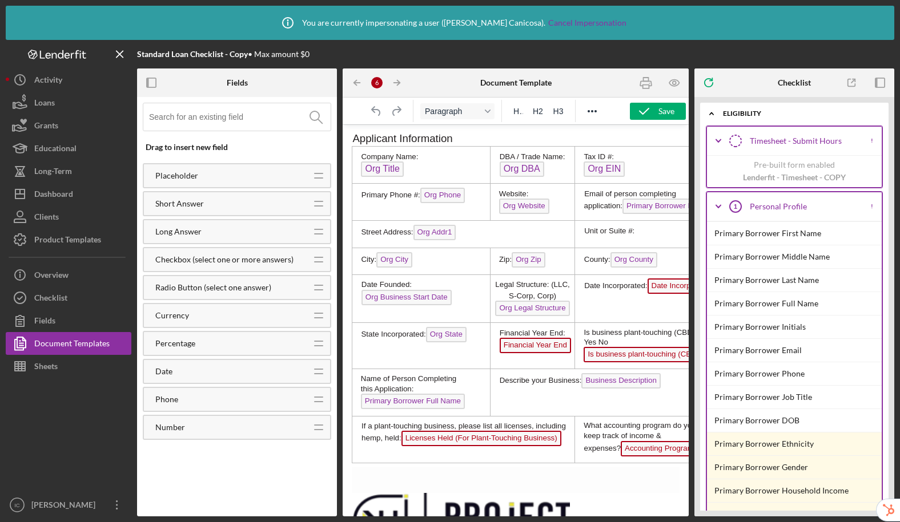
scroll to position [604, 0]
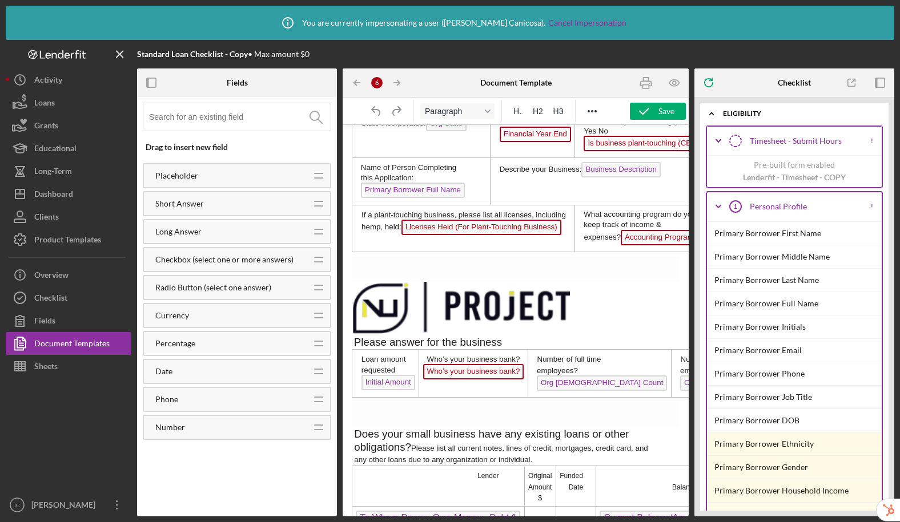
click at [578, 297] on p "Rich Text Area. Press ALT-0 for help." at bounding box center [516, 309] width 328 height 55
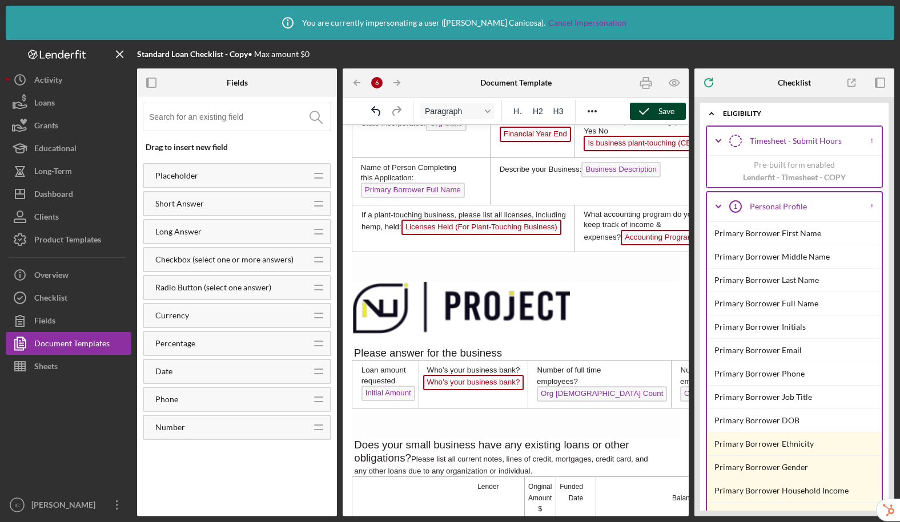
click at [657, 110] on icon "button" at bounding box center [644, 111] width 29 height 29
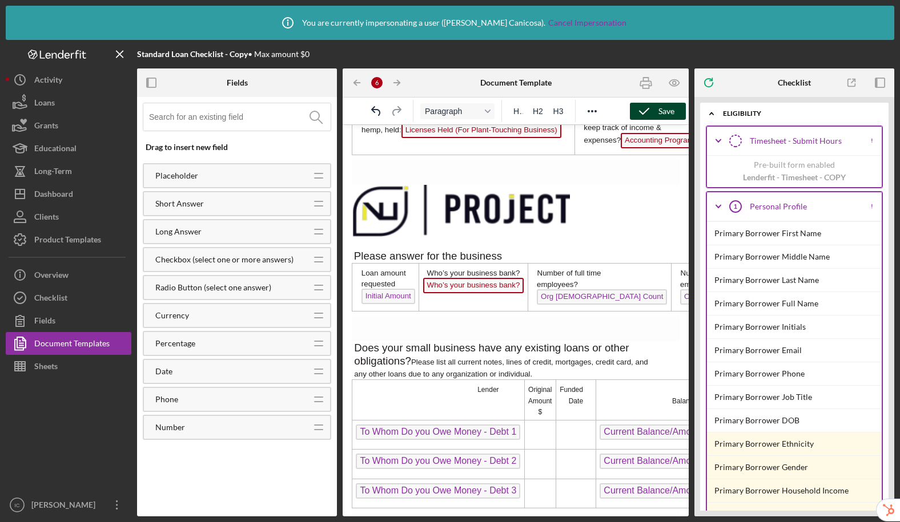
scroll to position [713, 0]
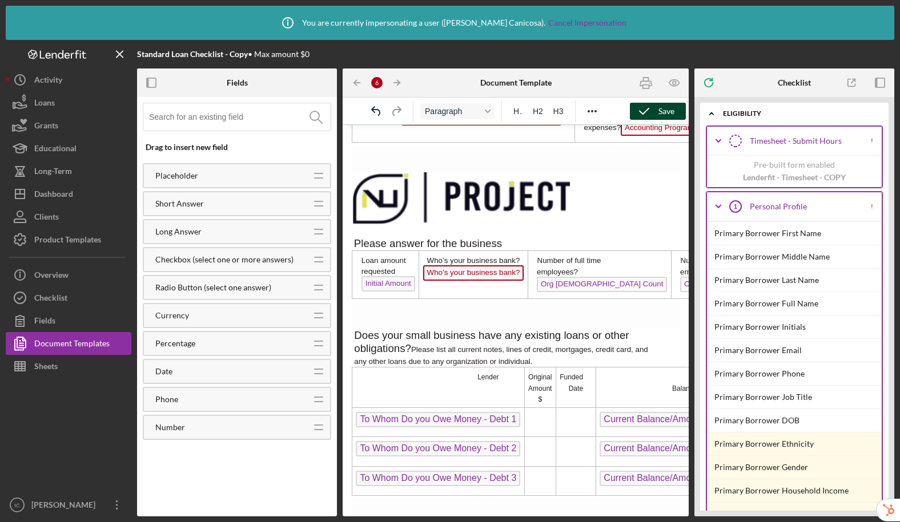
click at [649, 115] on icon "button" at bounding box center [644, 111] width 29 height 29
click at [671, 85] on icon "button" at bounding box center [674, 83] width 10 height 6
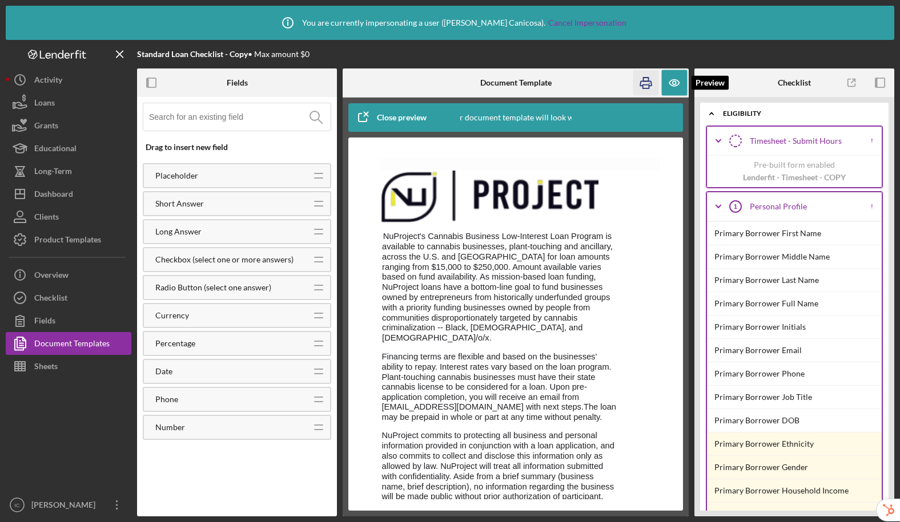
drag, startPoint x: 679, startPoint y: 83, endPoint x: 642, endPoint y: 94, distance: 38.7
click at [679, 83] on icon "button" at bounding box center [674, 83] width 10 height 6
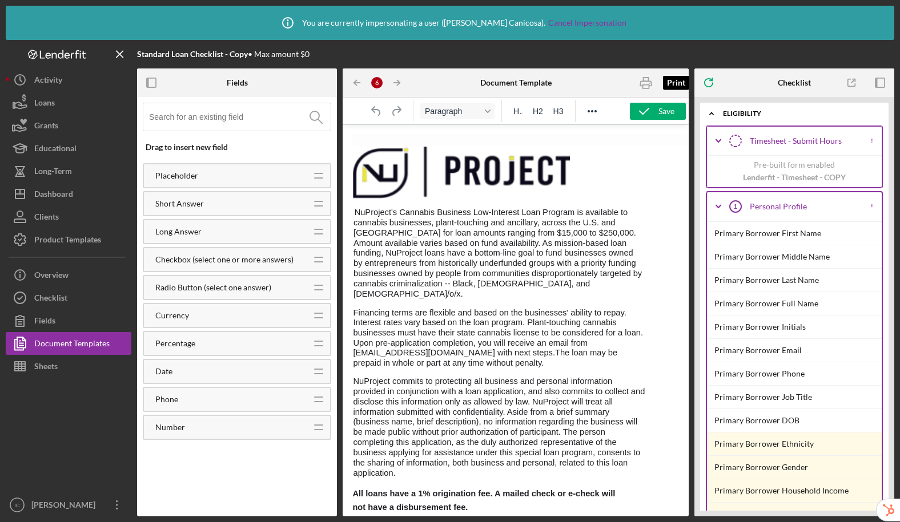
scroll to position [0, 0]
click at [579, 193] on p "Rich Text Area. Press ALT-0 for help." at bounding box center [516, 174] width 328 height 55
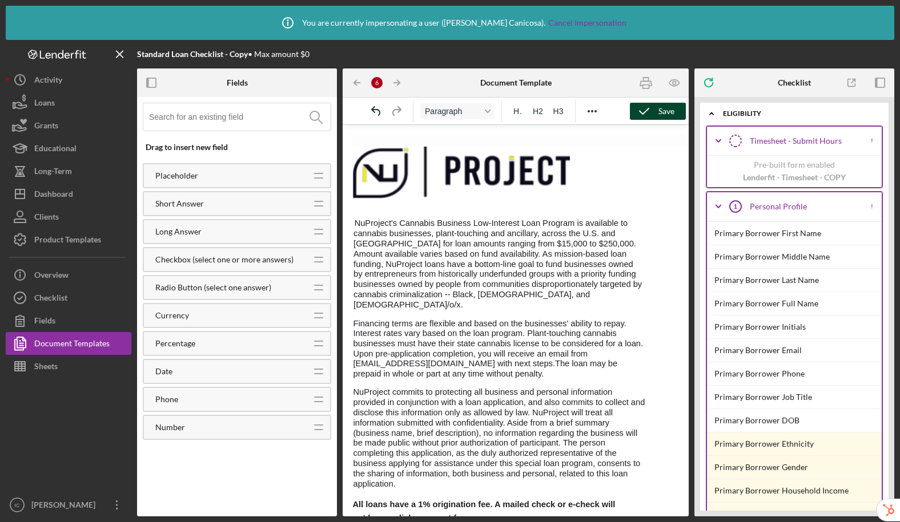
click at [643, 115] on icon "button" at bounding box center [644, 111] width 29 height 29
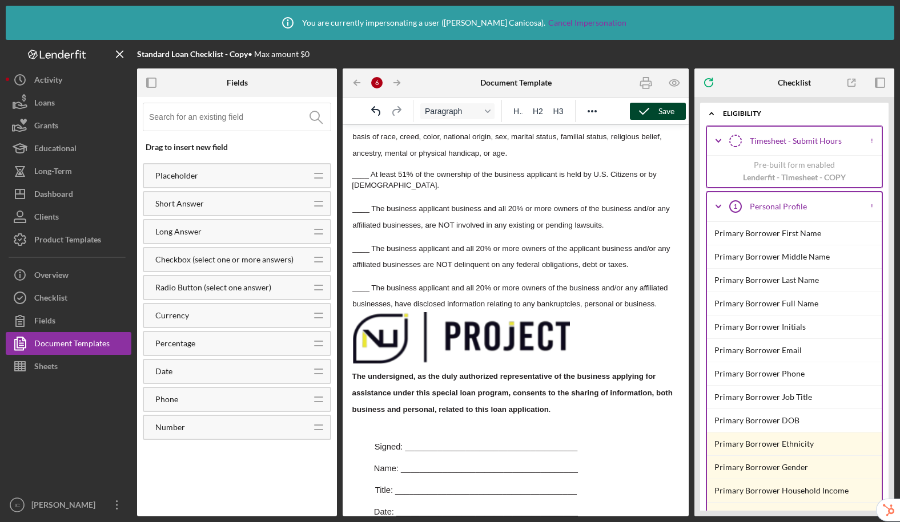
scroll to position [1516, 0]
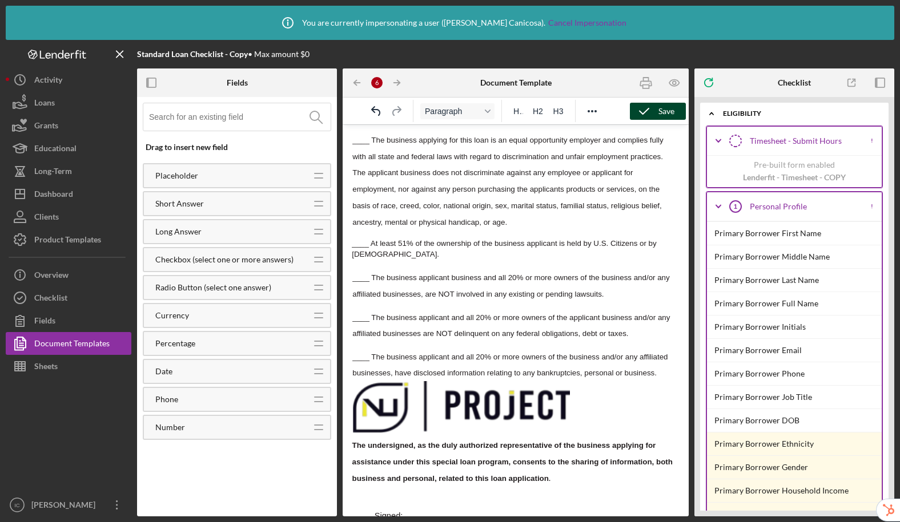
click at [662, 367] on p "____ The business applicant and all 20% or more owners of the business and/or a…" at bounding box center [516, 365] width 328 height 33
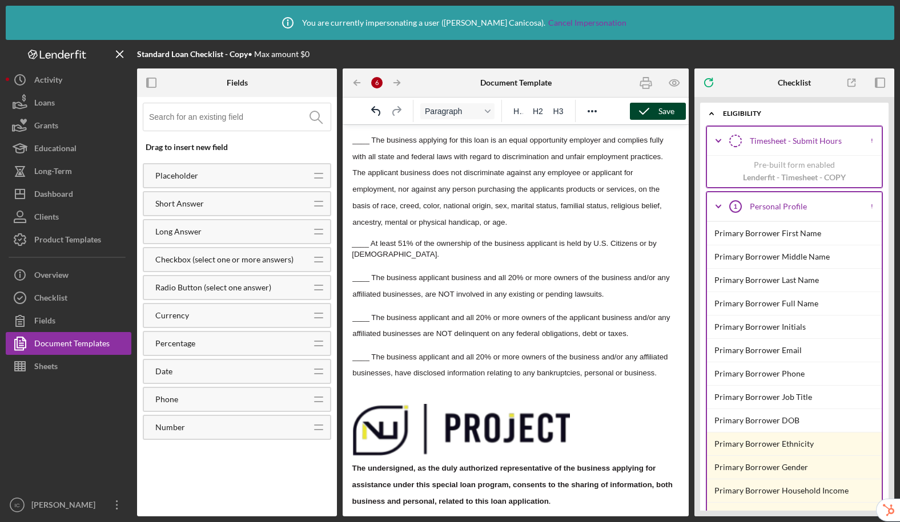
click at [582, 443] on p "Rich Text Area. Press ALT-0 for help." at bounding box center [516, 431] width 328 height 54
click at [659, 108] on div "Save" at bounding box center [666, 111] width 16 height 17
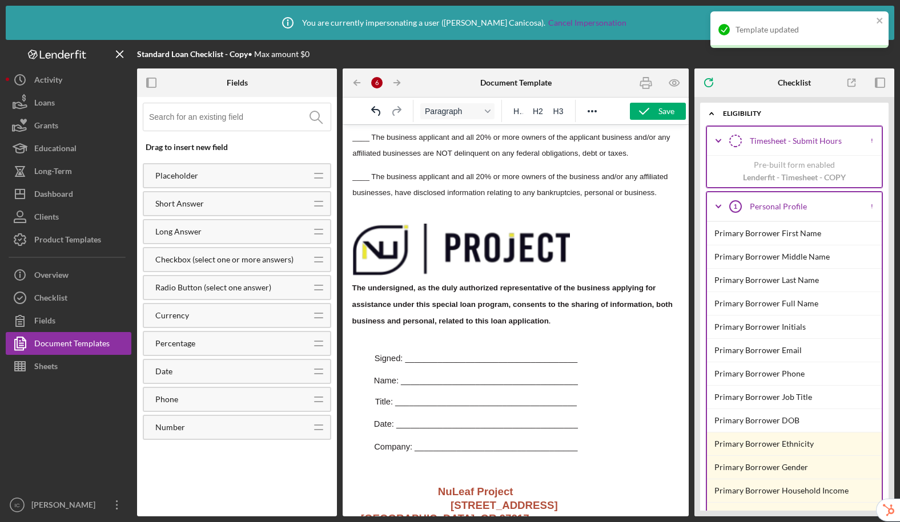
scroll to position [1702, 0]
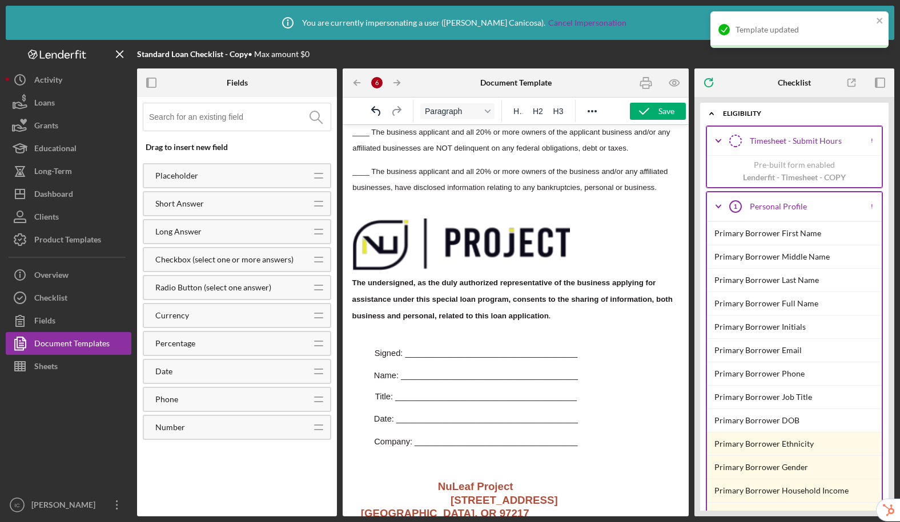
click at [352, 279] on span "The undersigned, as the duly authorized representative of the business applying…" at bounding box center [512, 300] width 320 height 42
click at [615, 262] on p "Rich Text Area. Press ALT-0 for help." at bounding box center [516, 246] width 328 height 54
click at [355, 279] on span "The undersigned, as the duly authorized representative of the business applying…" at bounding box center [512, 300] width 320 height 42
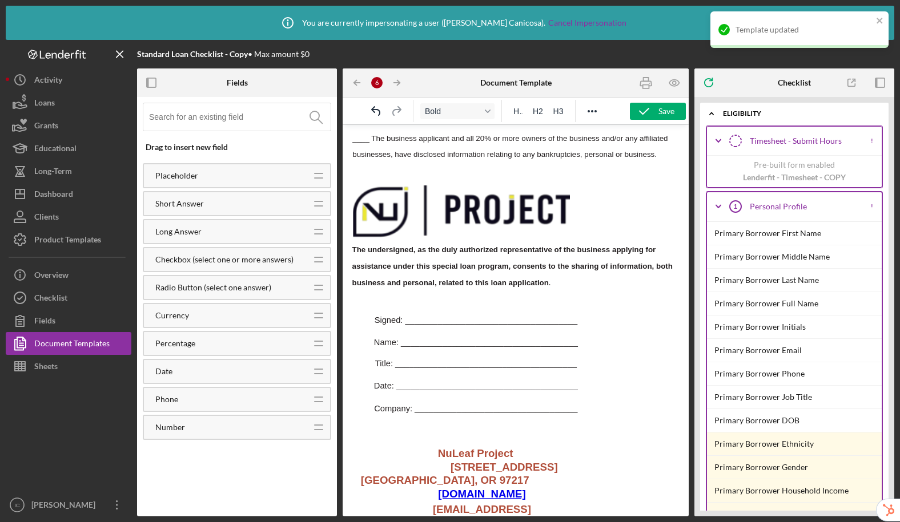
scroll to position [1787, 0]
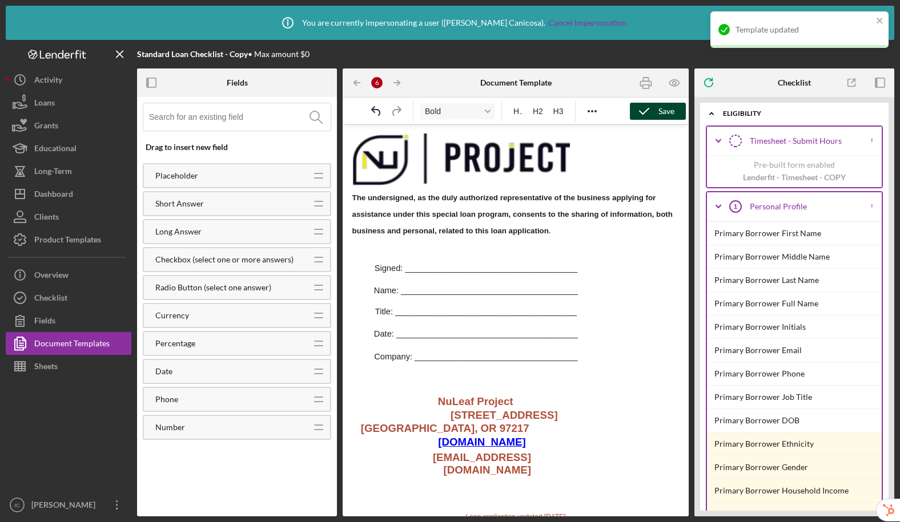
click at [649, 104] on icon "button" at bounding box center [644, 111] width 29 height 29
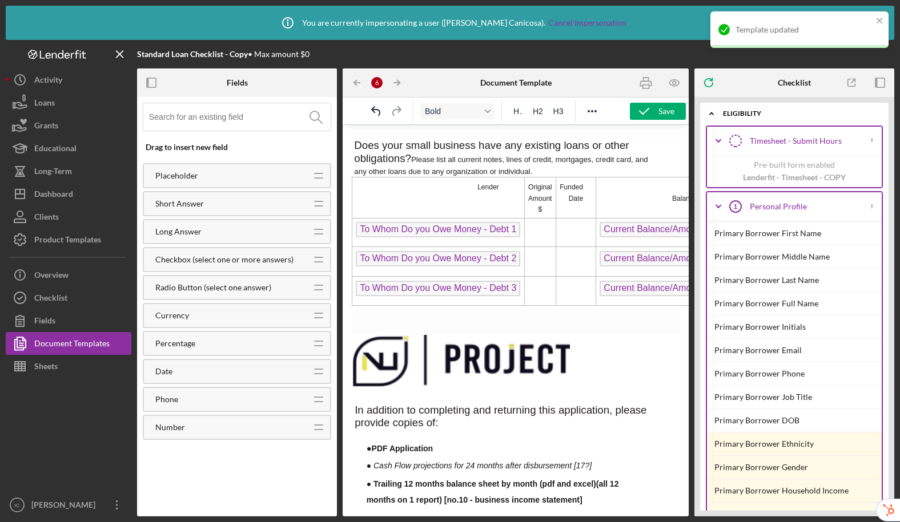
scroll to position [0, 0]
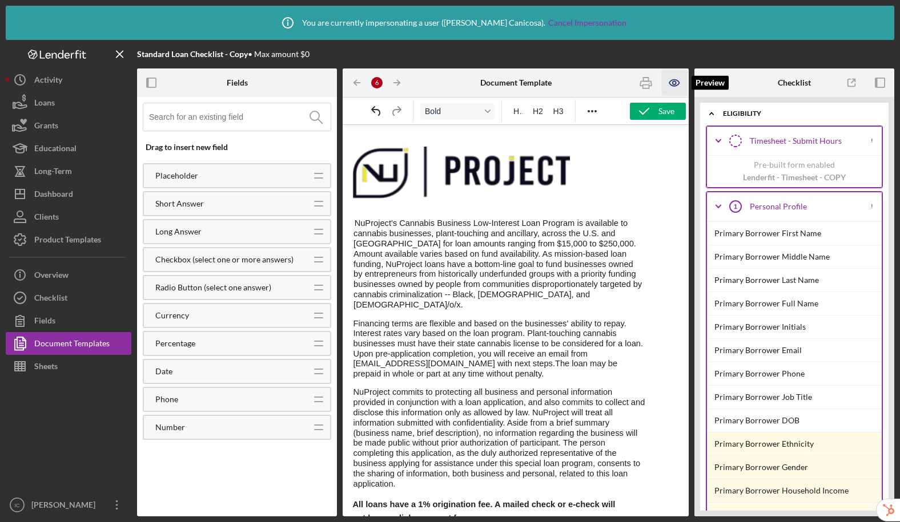
click at [671, 86] on icon "button" at bounding box center [675, 83] width 26 height 26
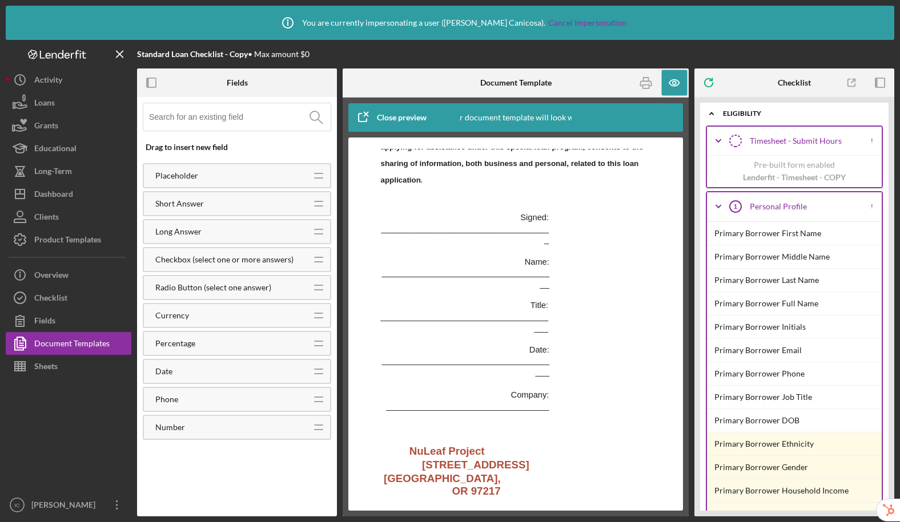
scroll to position [2188, 0]
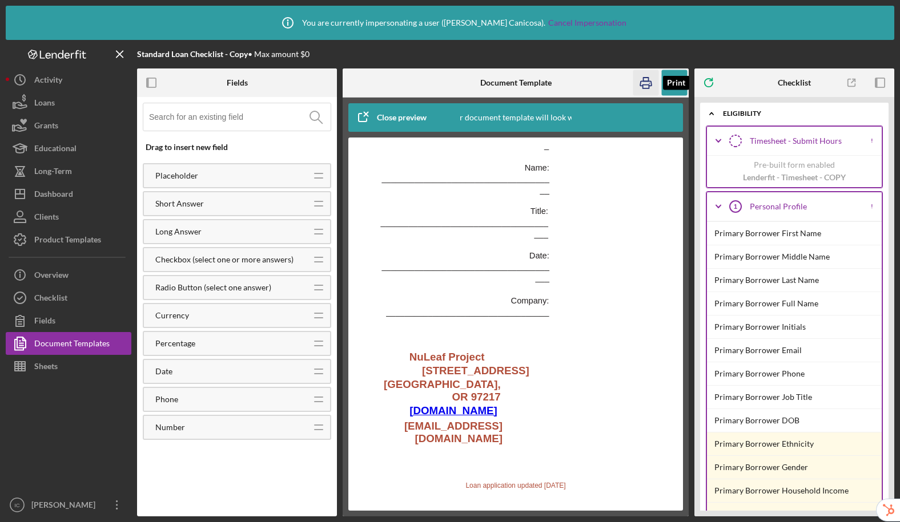
click at [647, 81] on icon "button" at bounding box center [645, 83] width 11 height 5
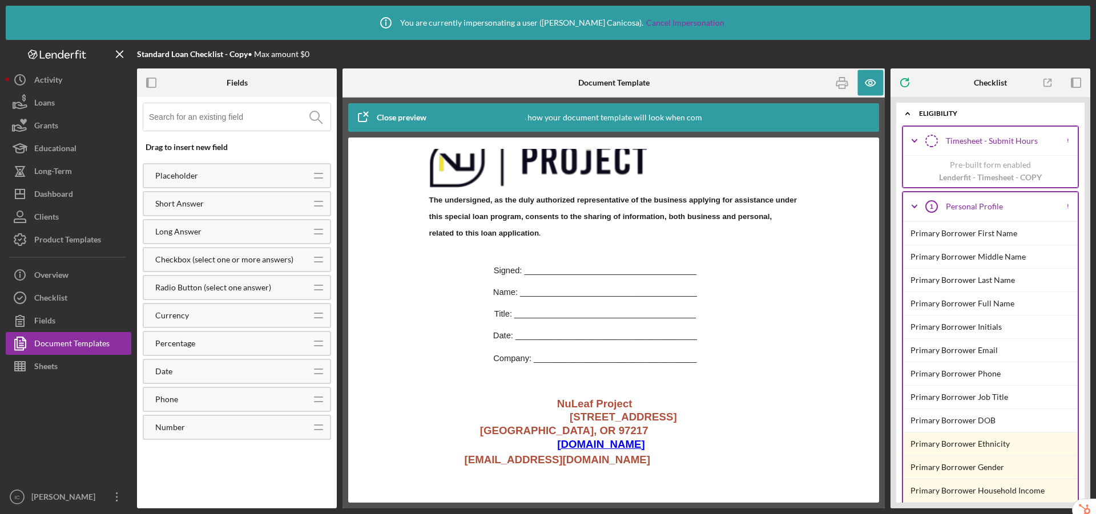
scroll to position [1754, 0]
click at [74, 236] on div "Product Templates" at bounding box center [67, 241] width 67 height 26
